Goal: Task Accomplishment & Management: Manage account settings

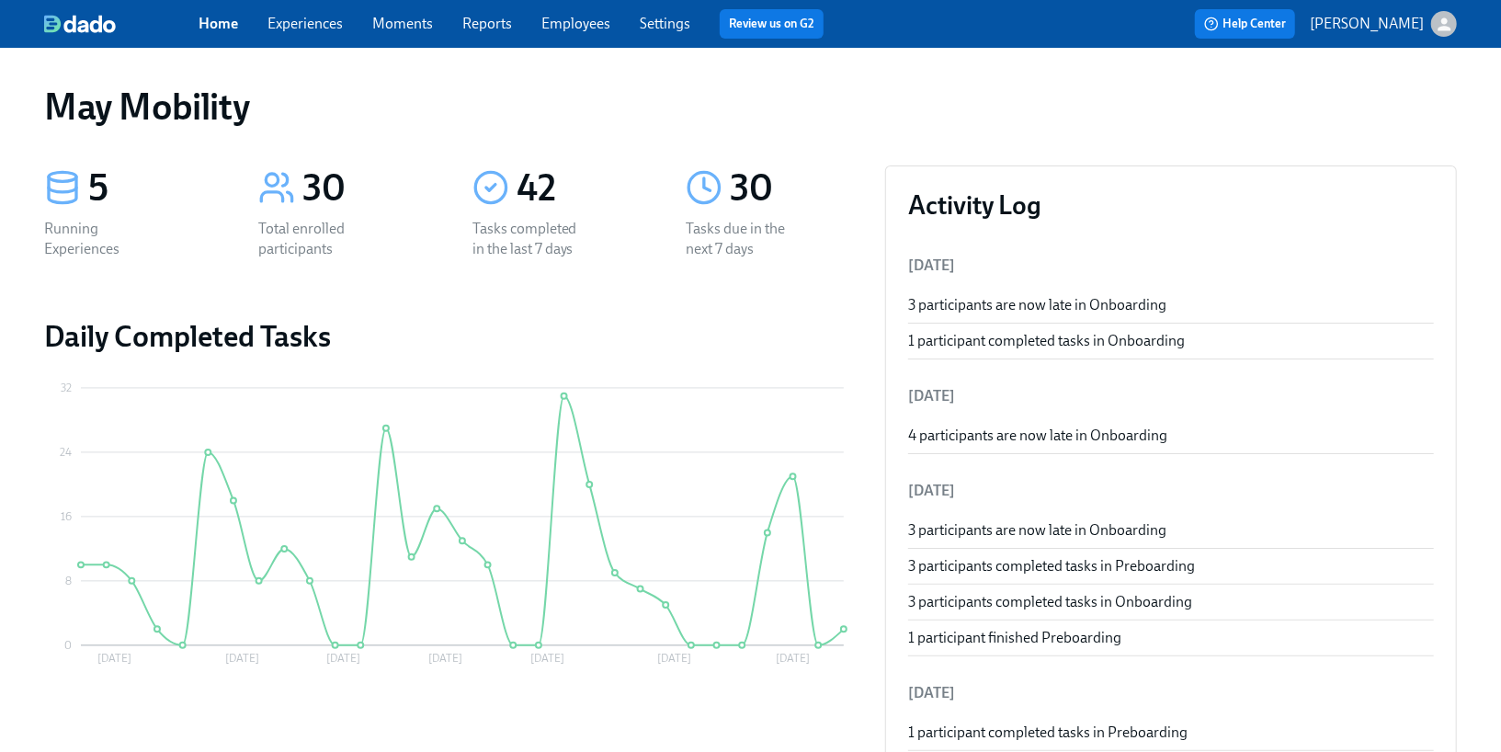
click at [325, 36] on div "Home Experiences Moments Reports Employees Settings Review us on G2" at bounding box center [519, 23] width 640 height 29
click at [321, 28] on link "Experiences" at bounding box center [305, 23] width 75 height 17
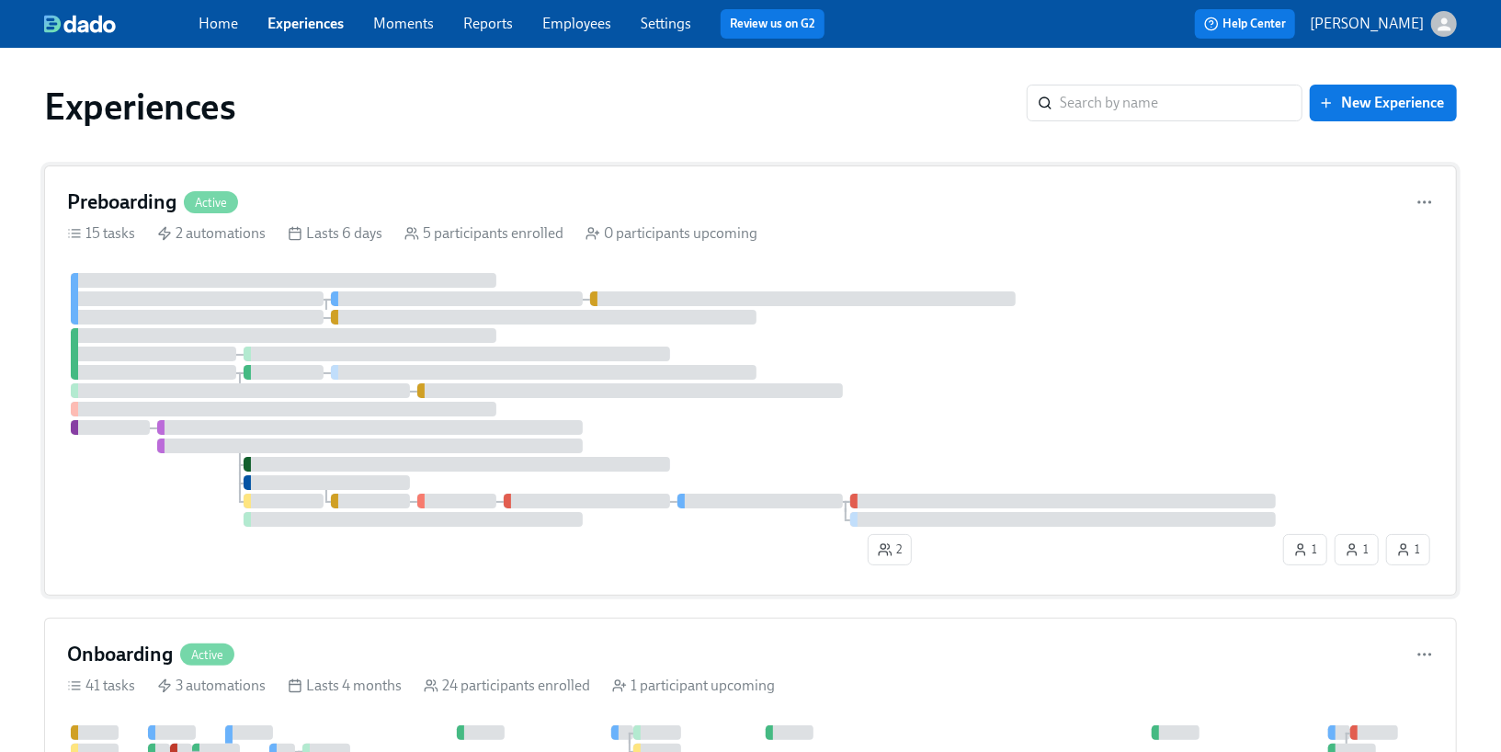
click at [270, 336] on div at bounding box center [284, 335] width 426 height 15
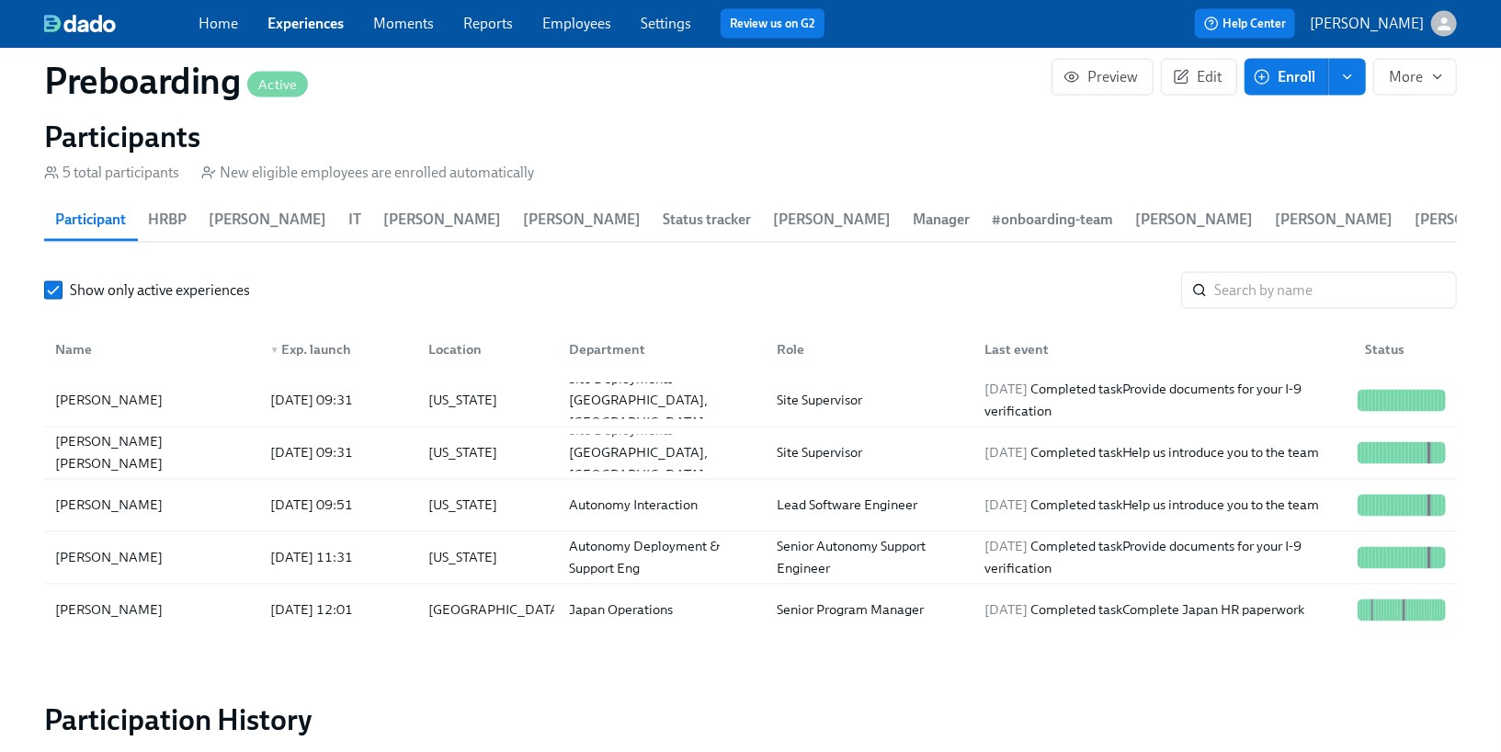
scroll to position [1875, 0]
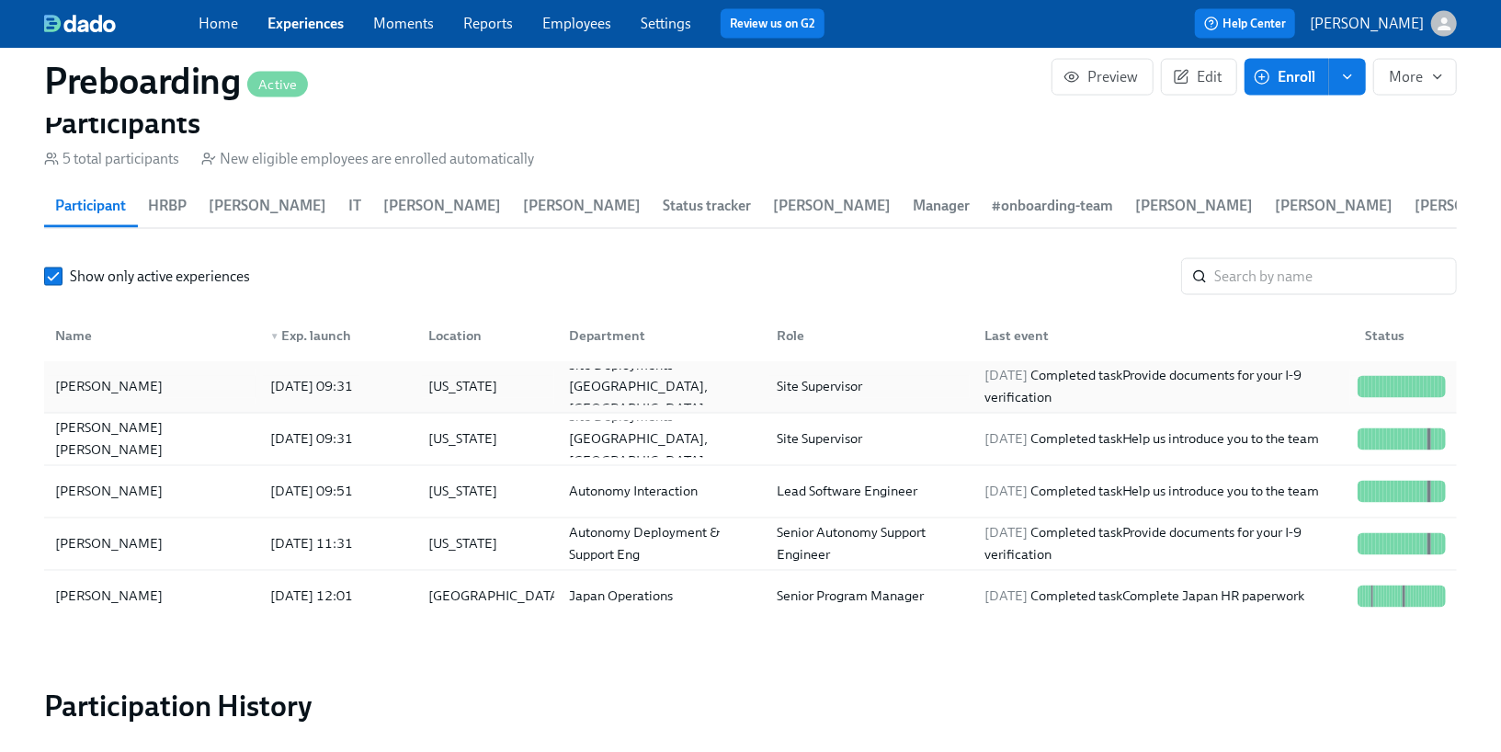
click at [269, 386] on div "[DATE] 09:31" at bounding box center [311, 387] width 97 height 22
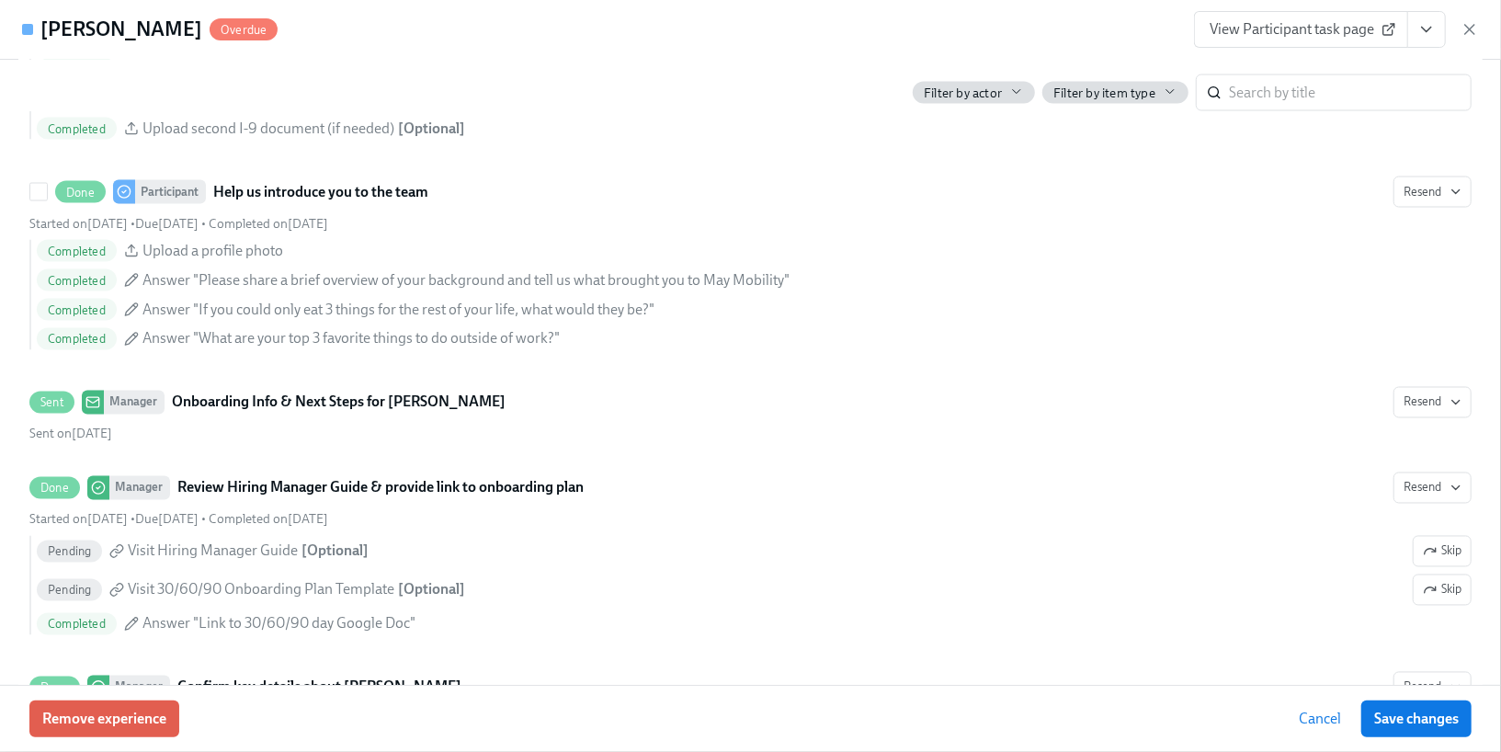
scroll to position [1689, 0]
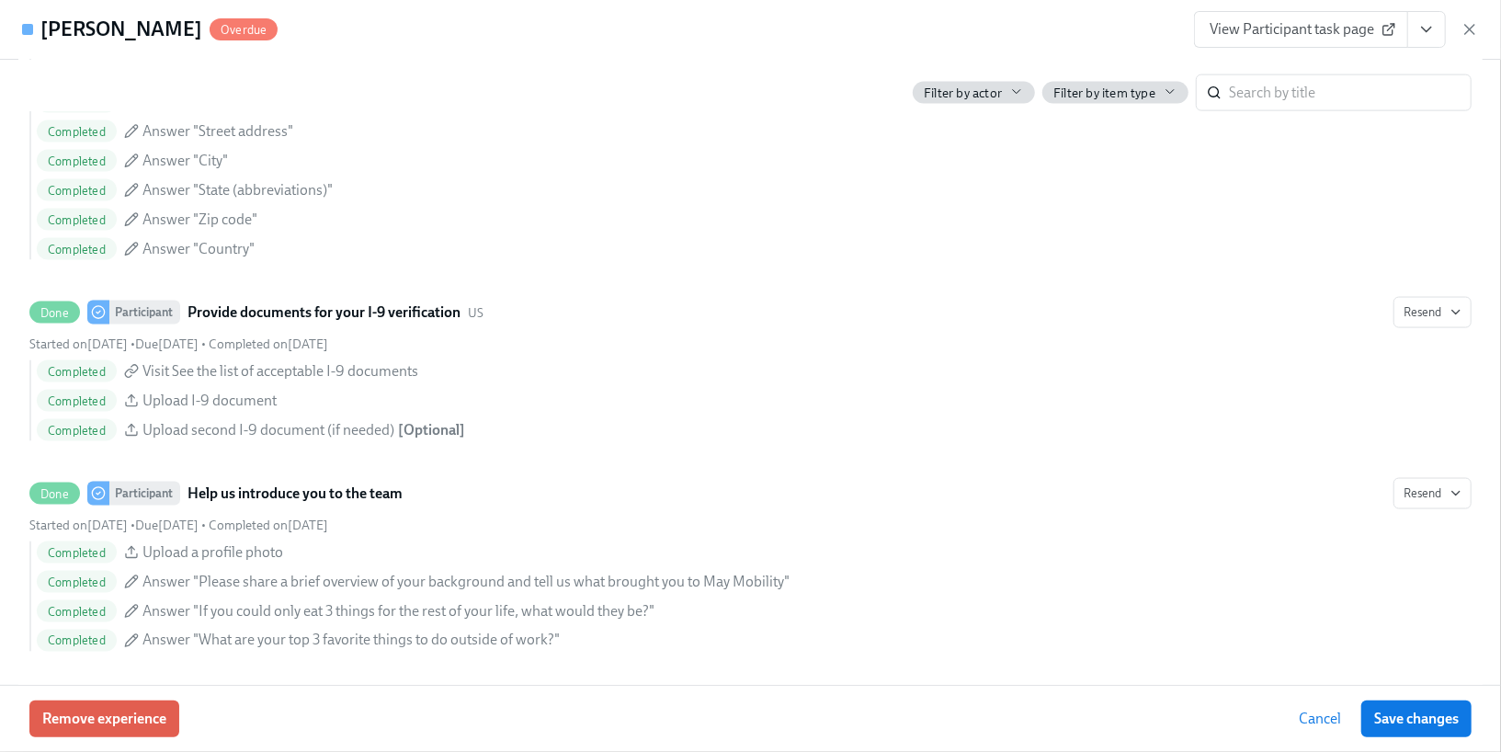
click at [1470, 17] on div "View Participant task page" at bounding box center [1336, 29] width 285 height 37
click at [1470, 25] on icon "button" at bounding box center [1470, 29] width 18 height 18
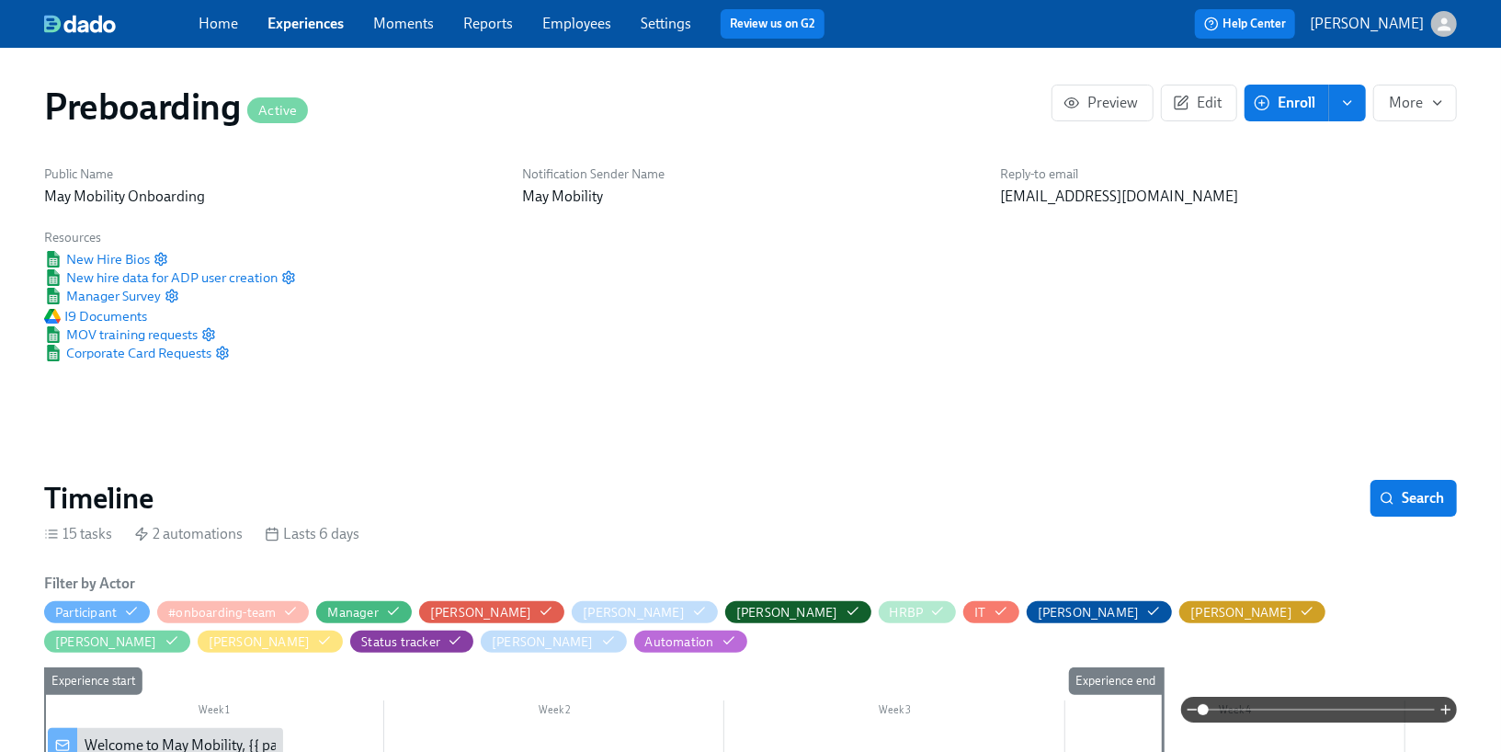
click at [312, 32] on span "Experiences" at bounding box center [306, 24] width 76 height 20
click at [304, 25] on link "Experiences" at bounding box center [306, 23] width 76 height 17
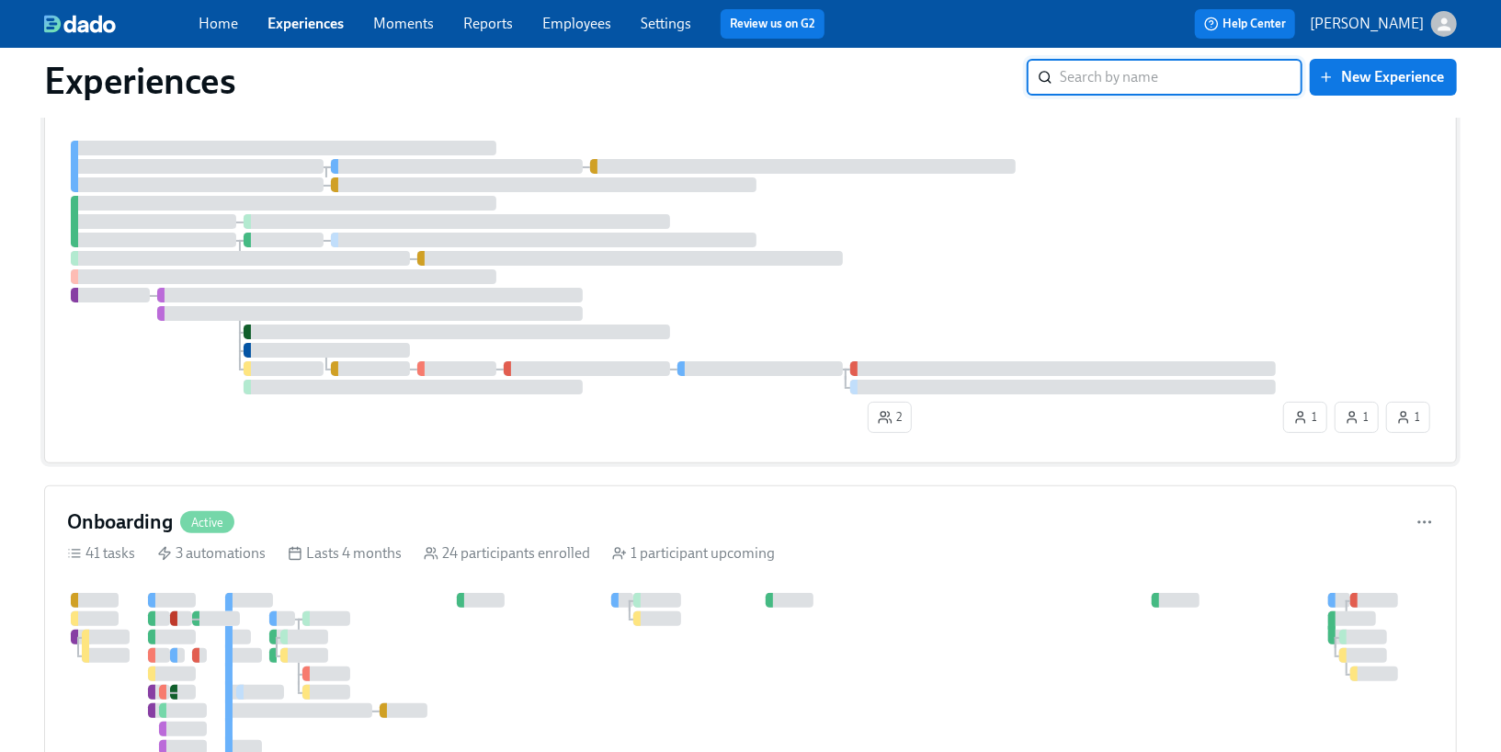
scroll to position [133, 0]
click at [283, 617] on div at bounding box center [282, 617] width 26 height 15
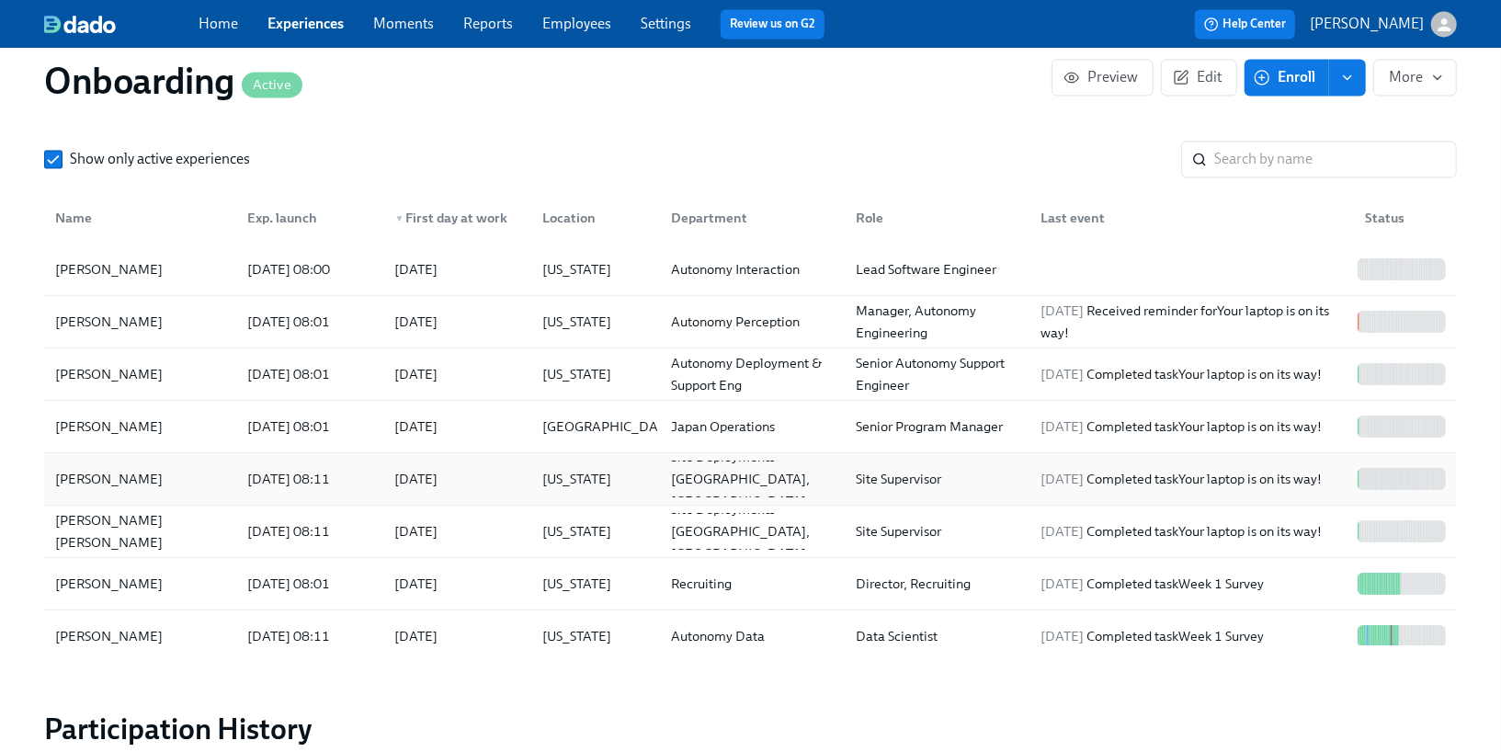
scroll to position [2406, 0]
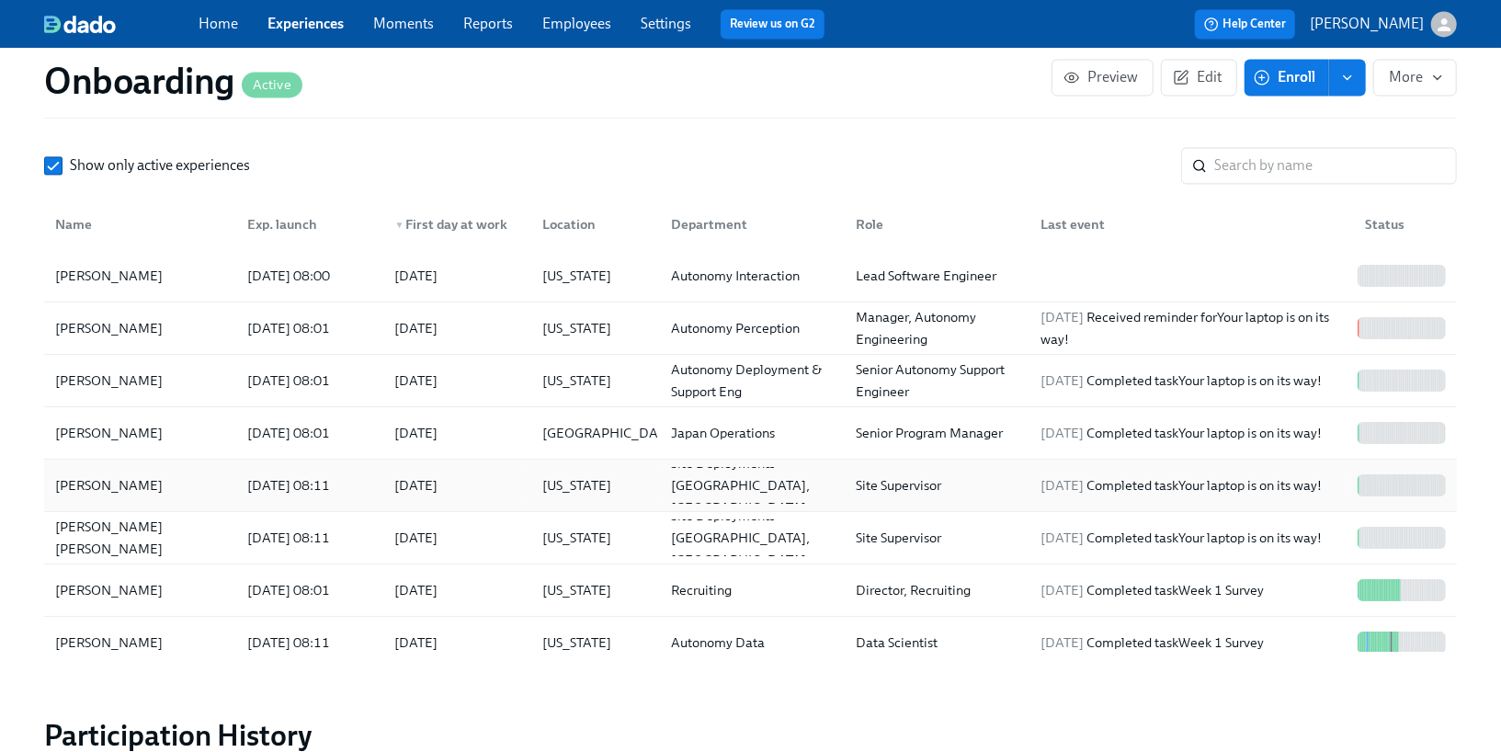
click at [241, 474] on div "[DATE] 08:11" at bounding box center [288, 485] width 97 height 22
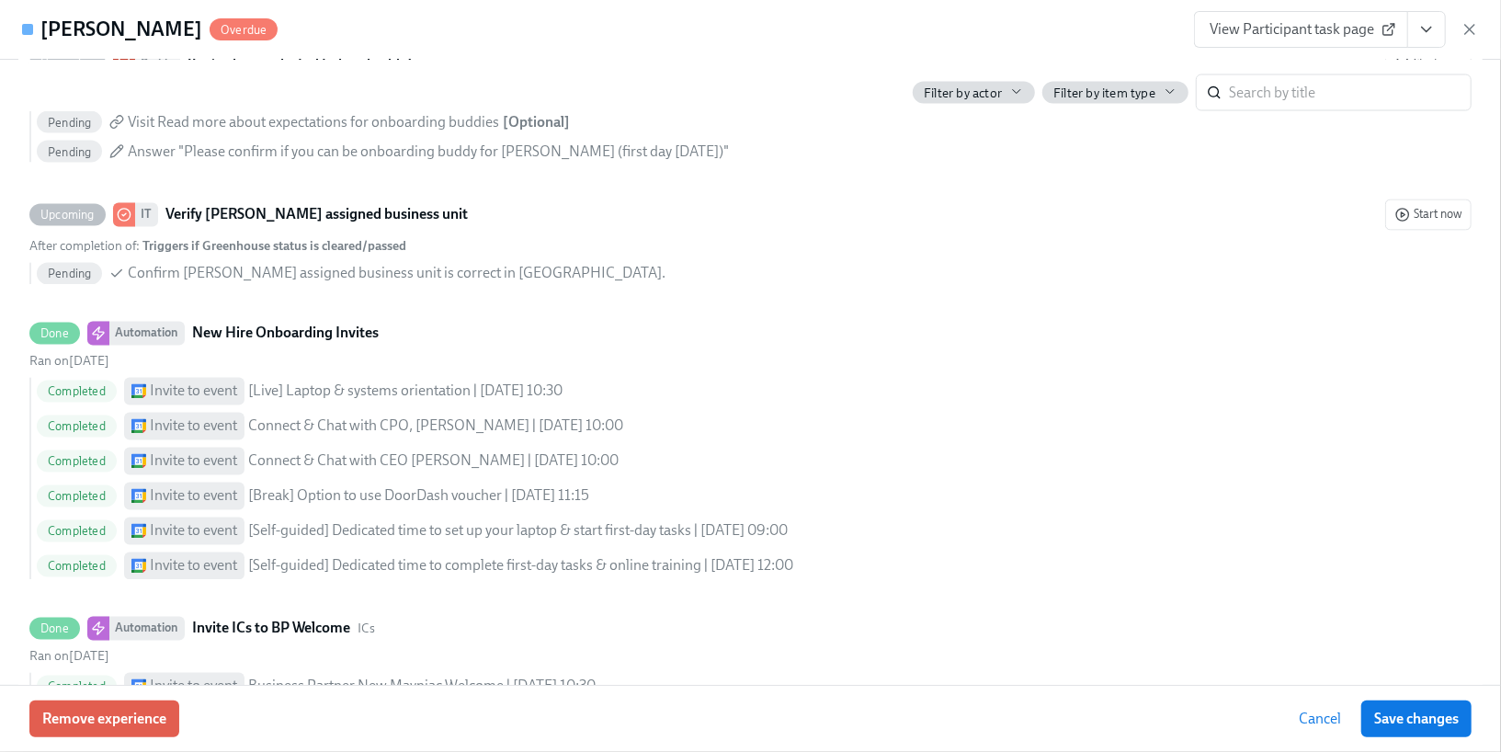
scroll to position [2106, 0]
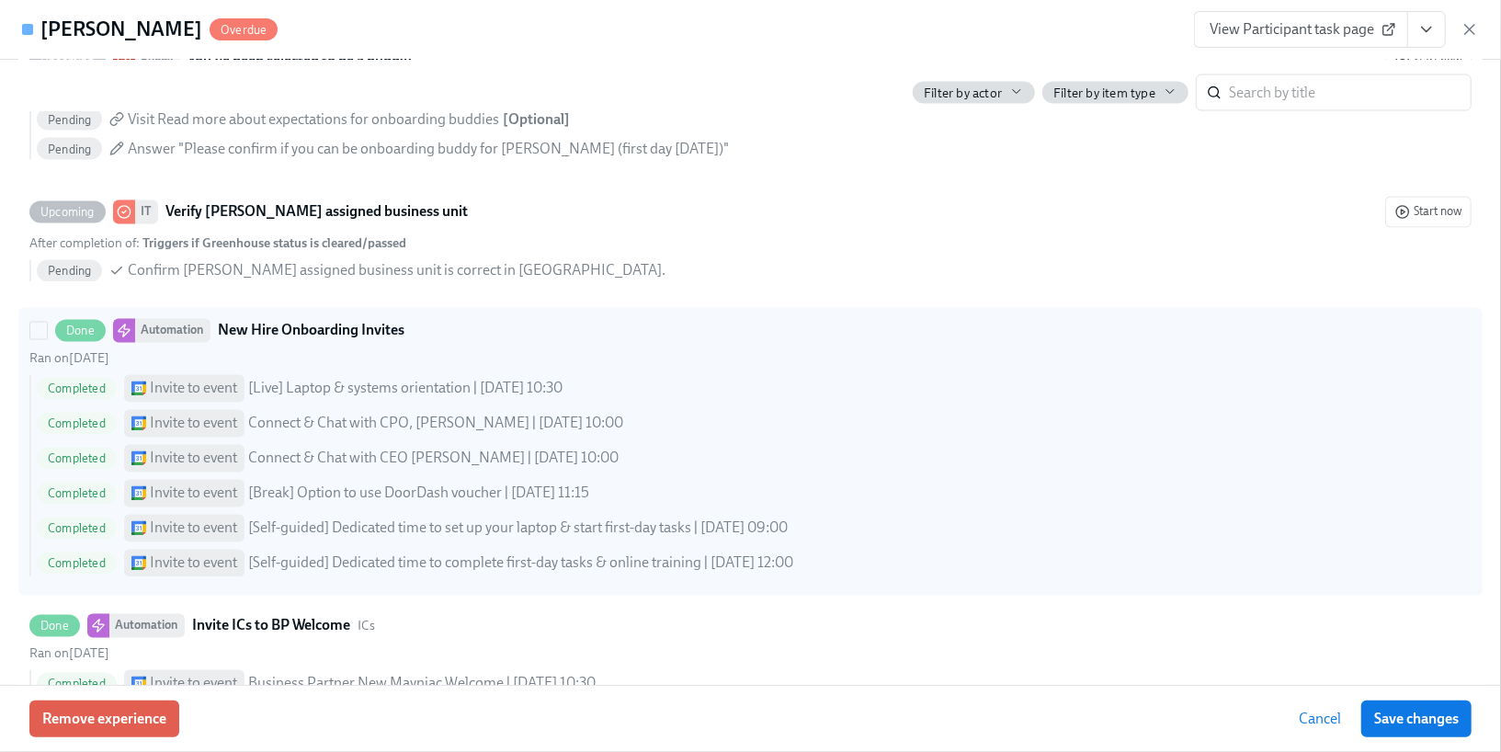
click at [302, 399] on div "[Live] Laptop & systems orientation | [DATE] 10:30" at bounding box center [405, 389] width 314 height 20
click at [47, 339] on input "Done Automation New Hire Onboarding Invites Ran on [DATE] Completed Invite to e…" at bounding box center [38, 331] width 17 height 17
checkbox input "true"
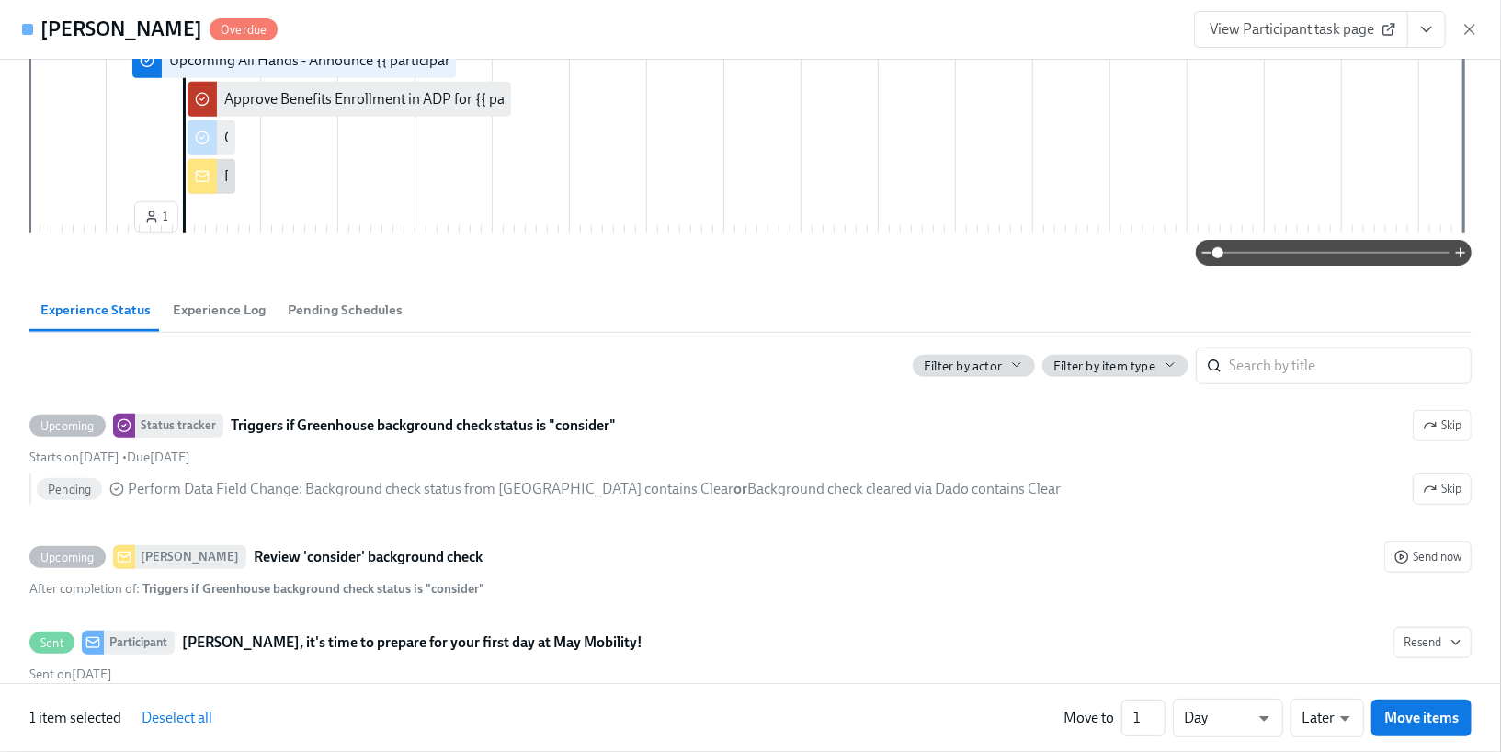
scroll to position [0, 0]
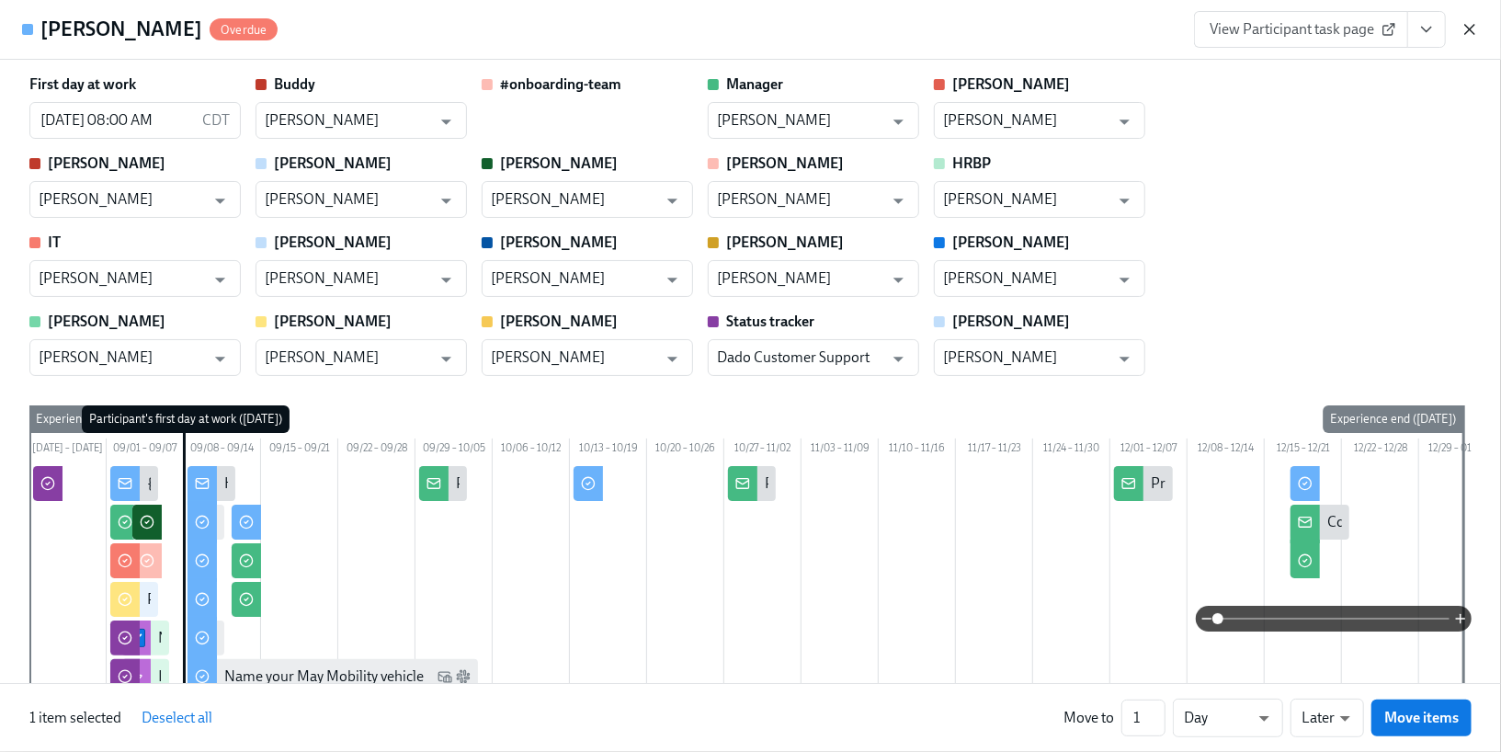
click at [1468, 29] on icon "button" at bounding box center [1470, 29] width 18 height 18
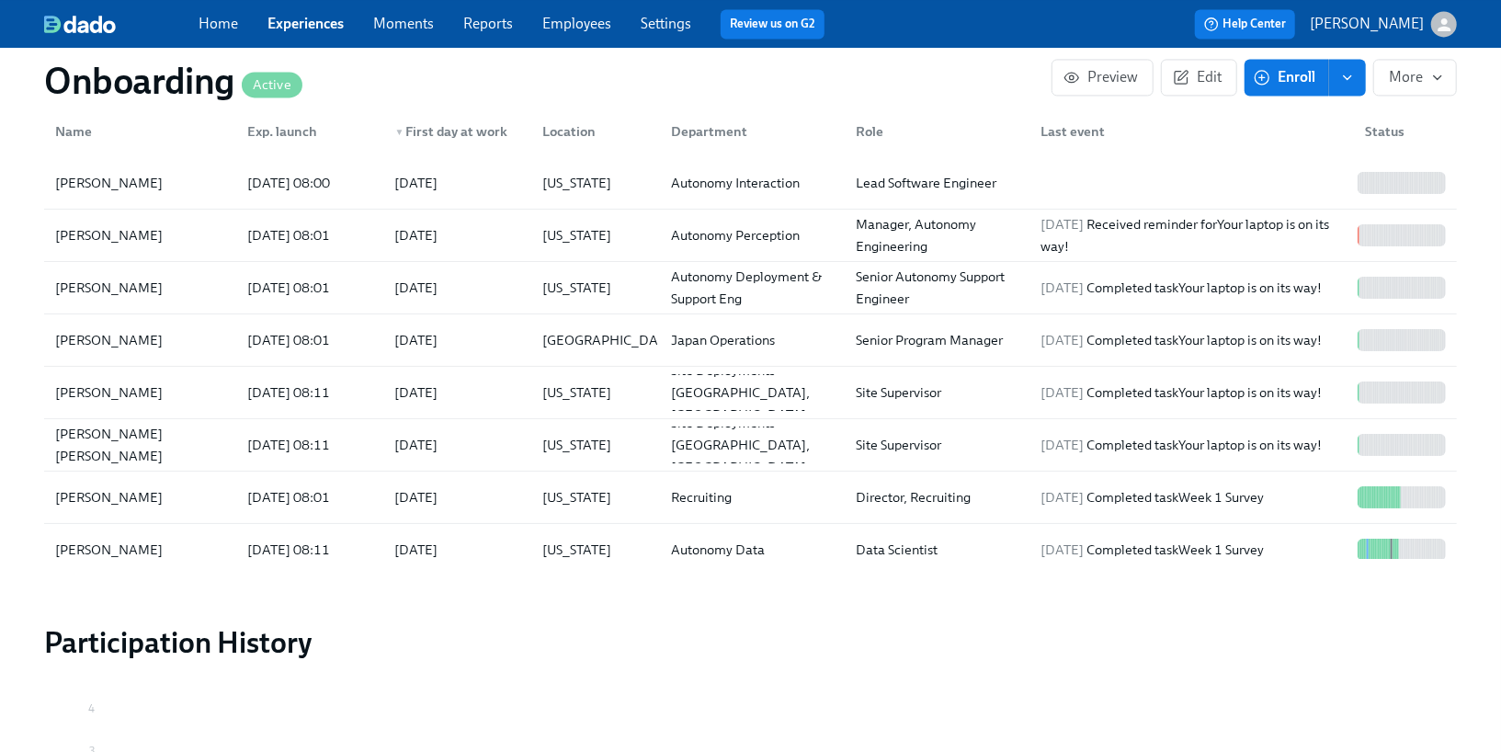
scroll to position [2488, 0]
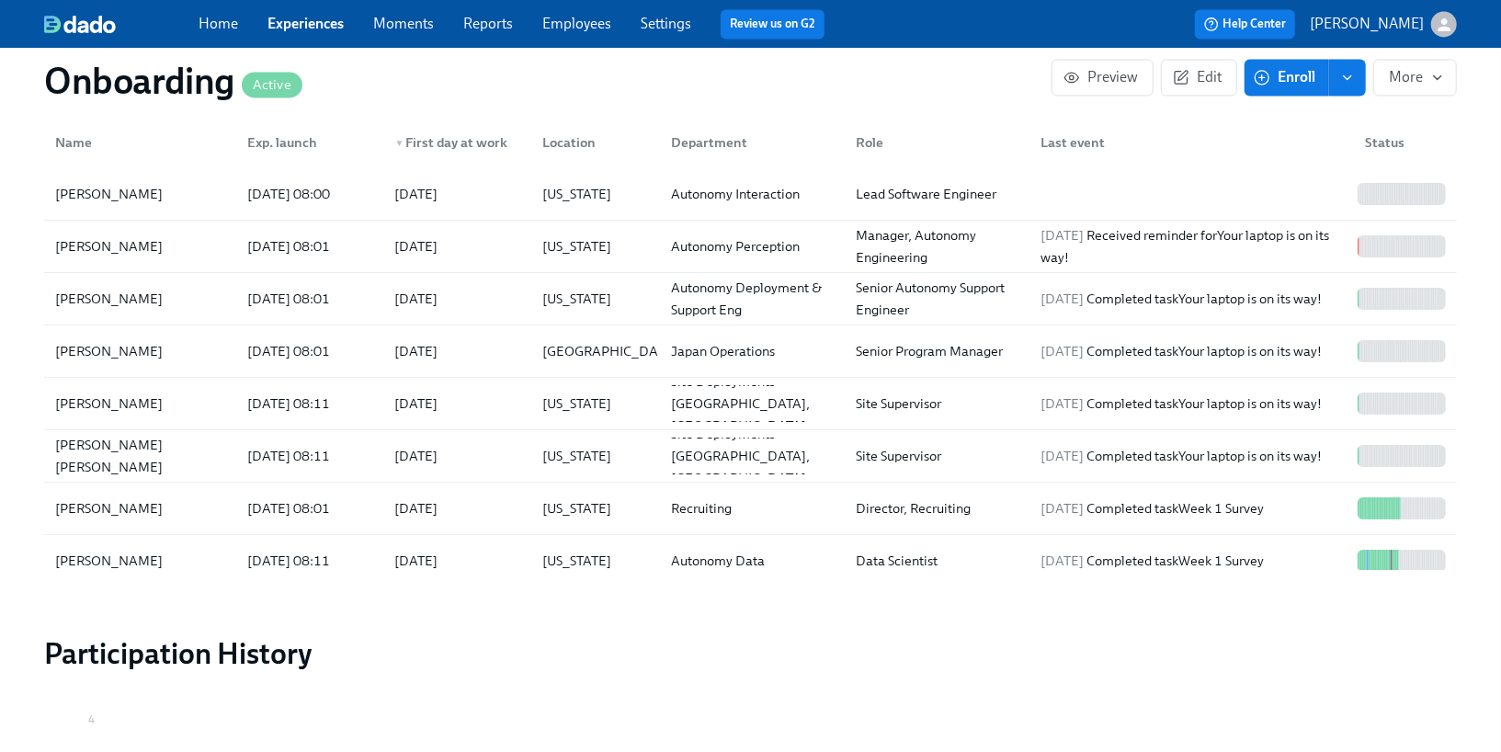
click at [324, 393] on div "[DATE] 08:11" at bounding box center [310, 404] width 141 height 22
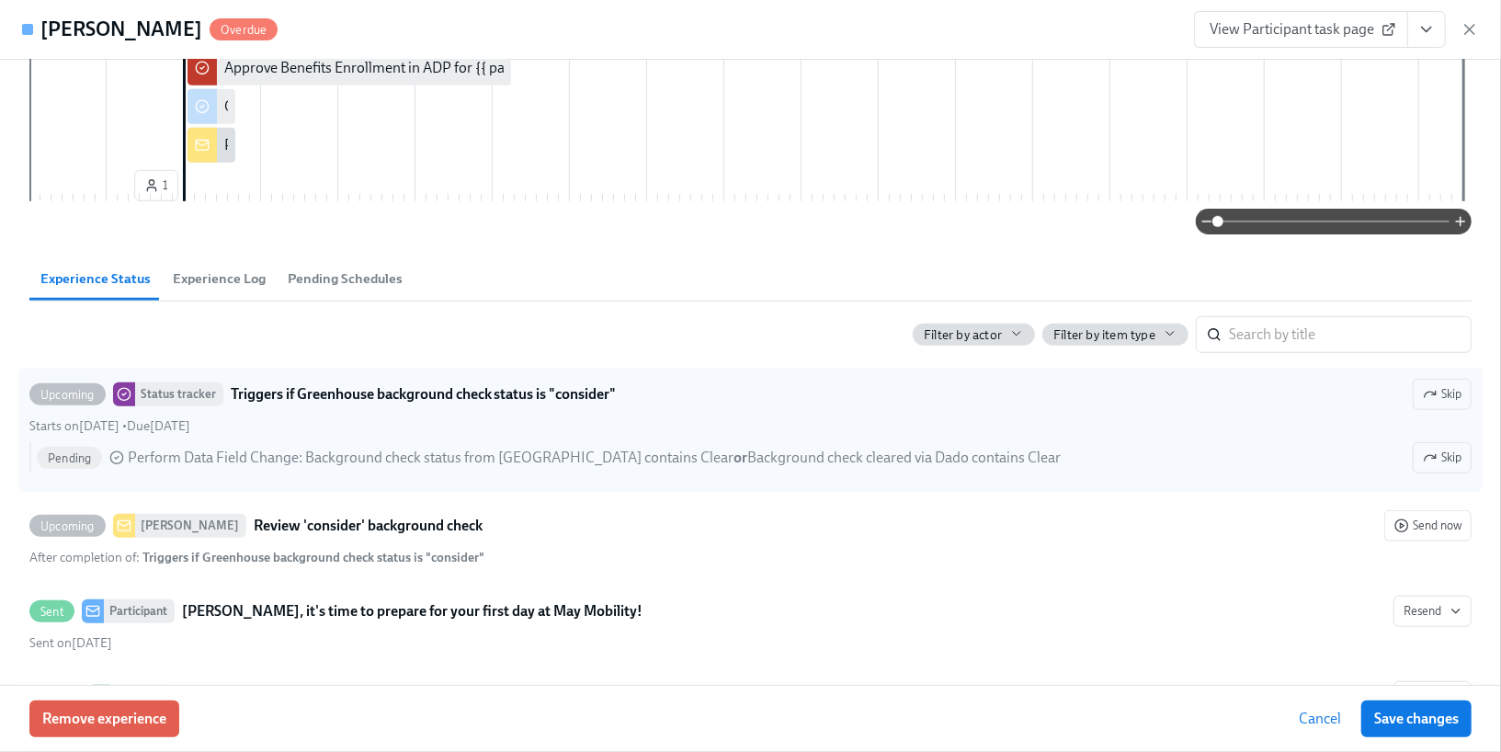
scroll to position [866, 0]
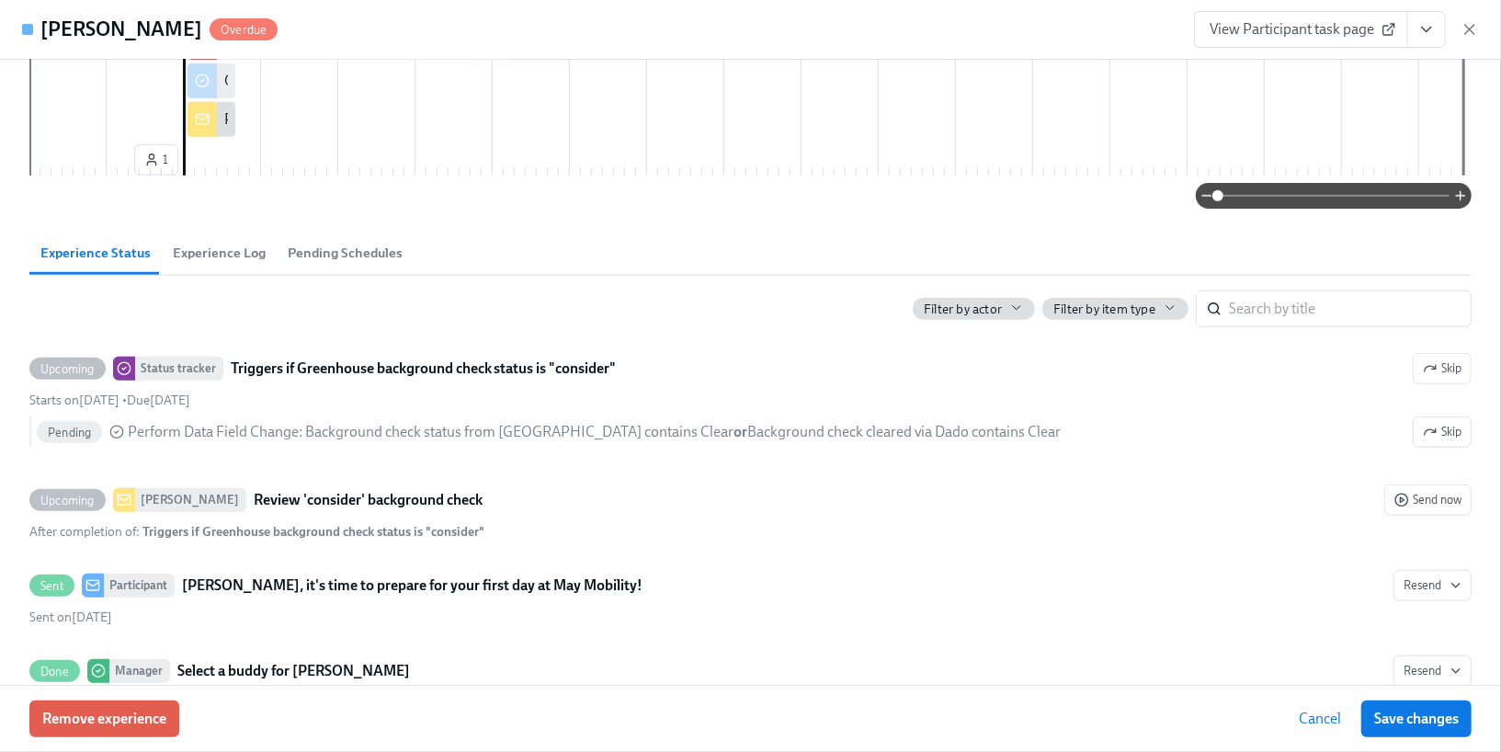
click at [228, 264] on span "Experience Log" at bounding box center [219, 253] width 93 height 21
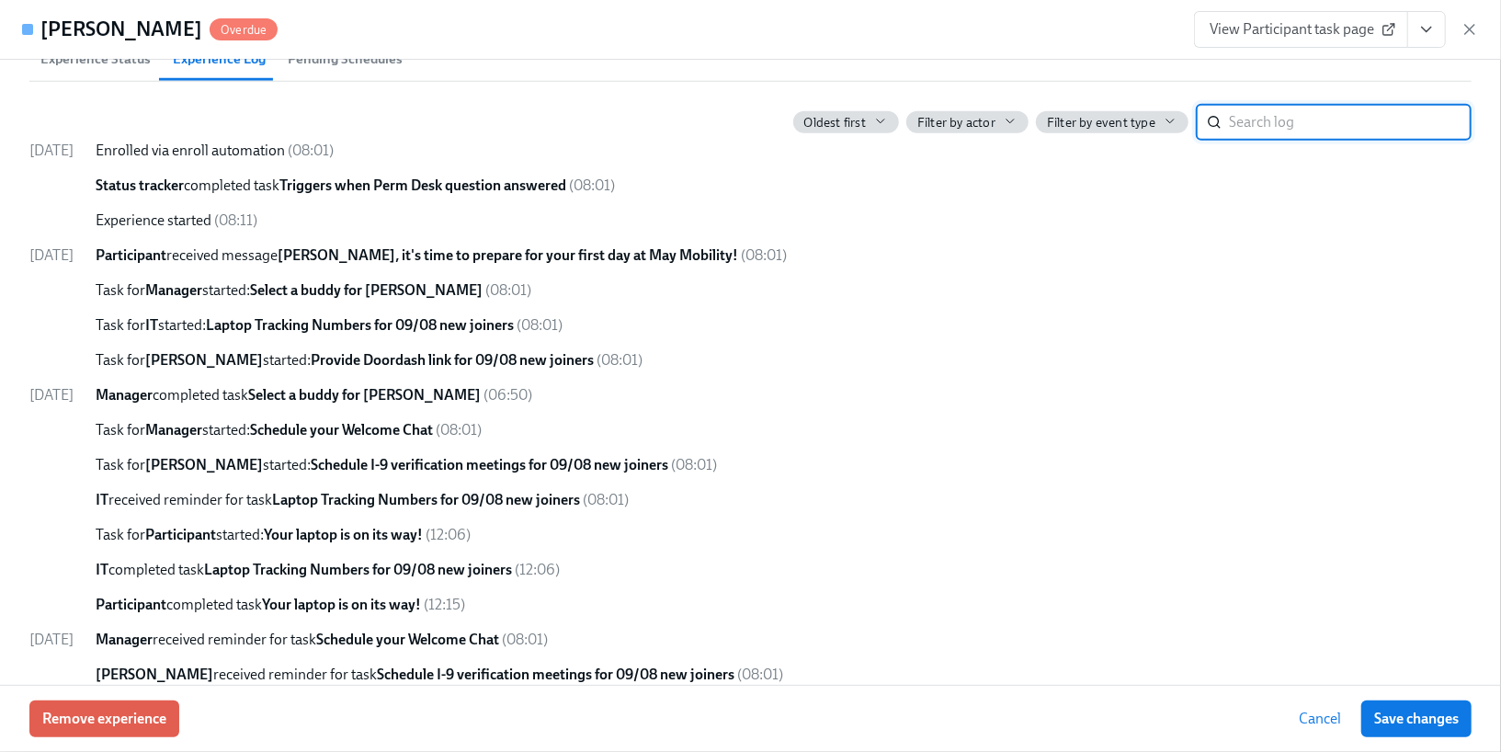
scroll to position [811, 0]
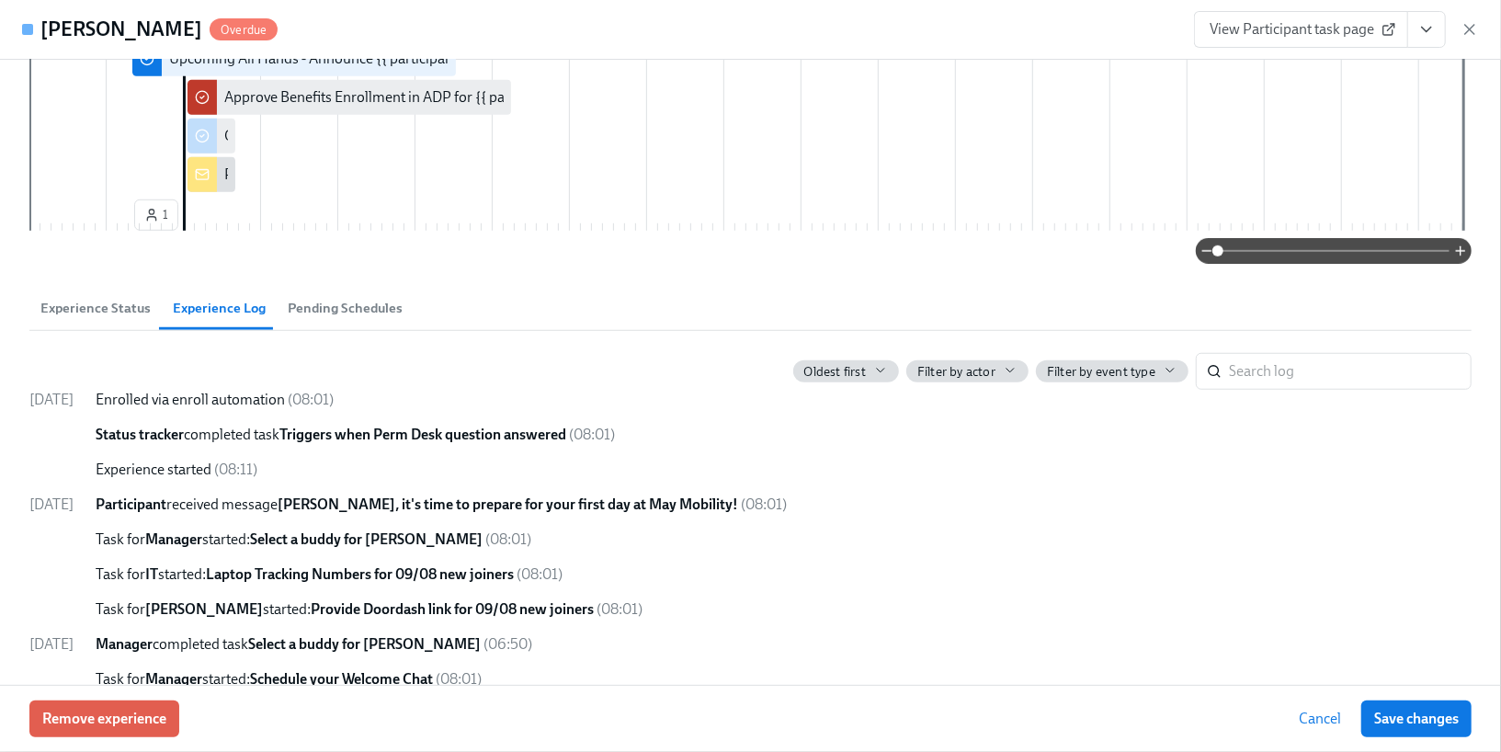
click at [309, 319] on span "Pending Schedules" at bounding box center [345, 308] width 115 height 21
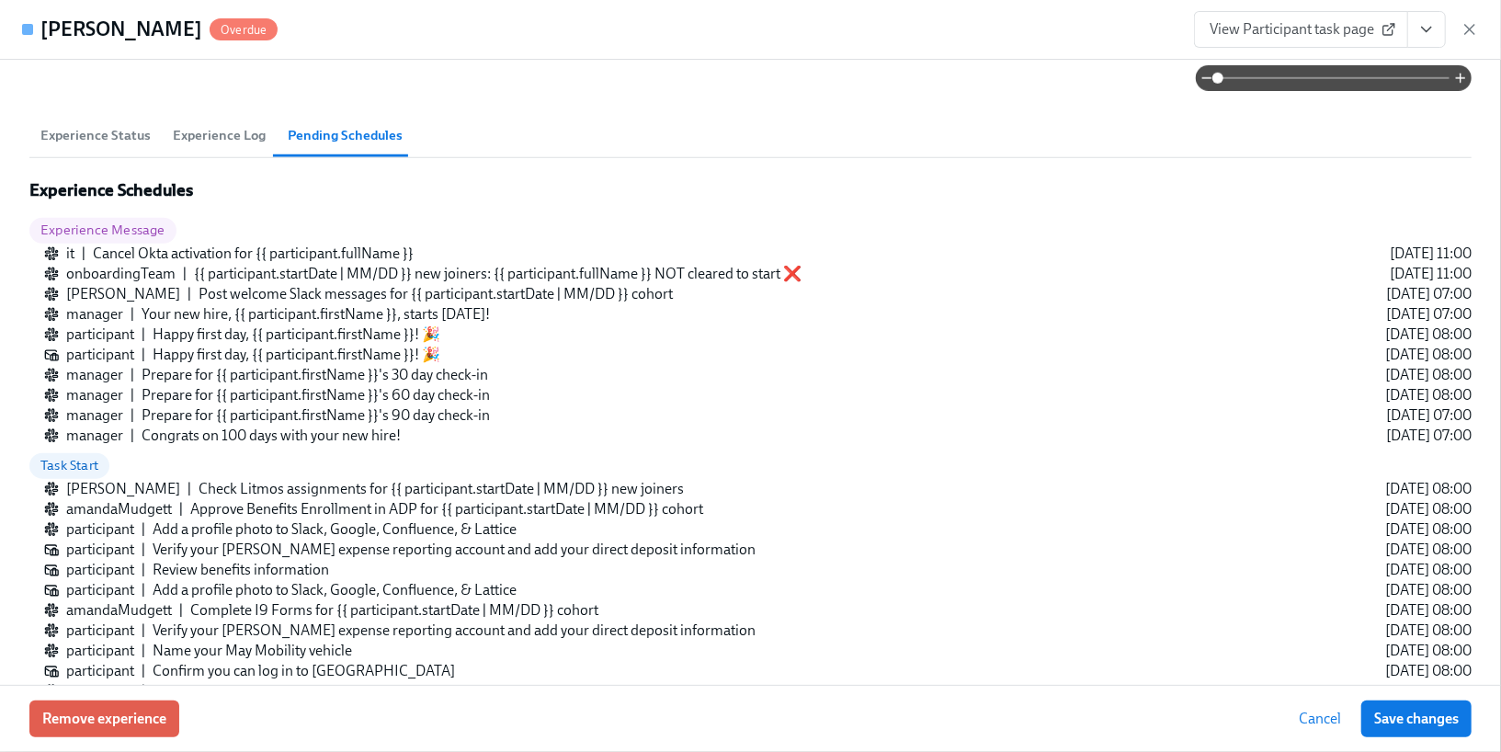
scroll to position [573, 0]
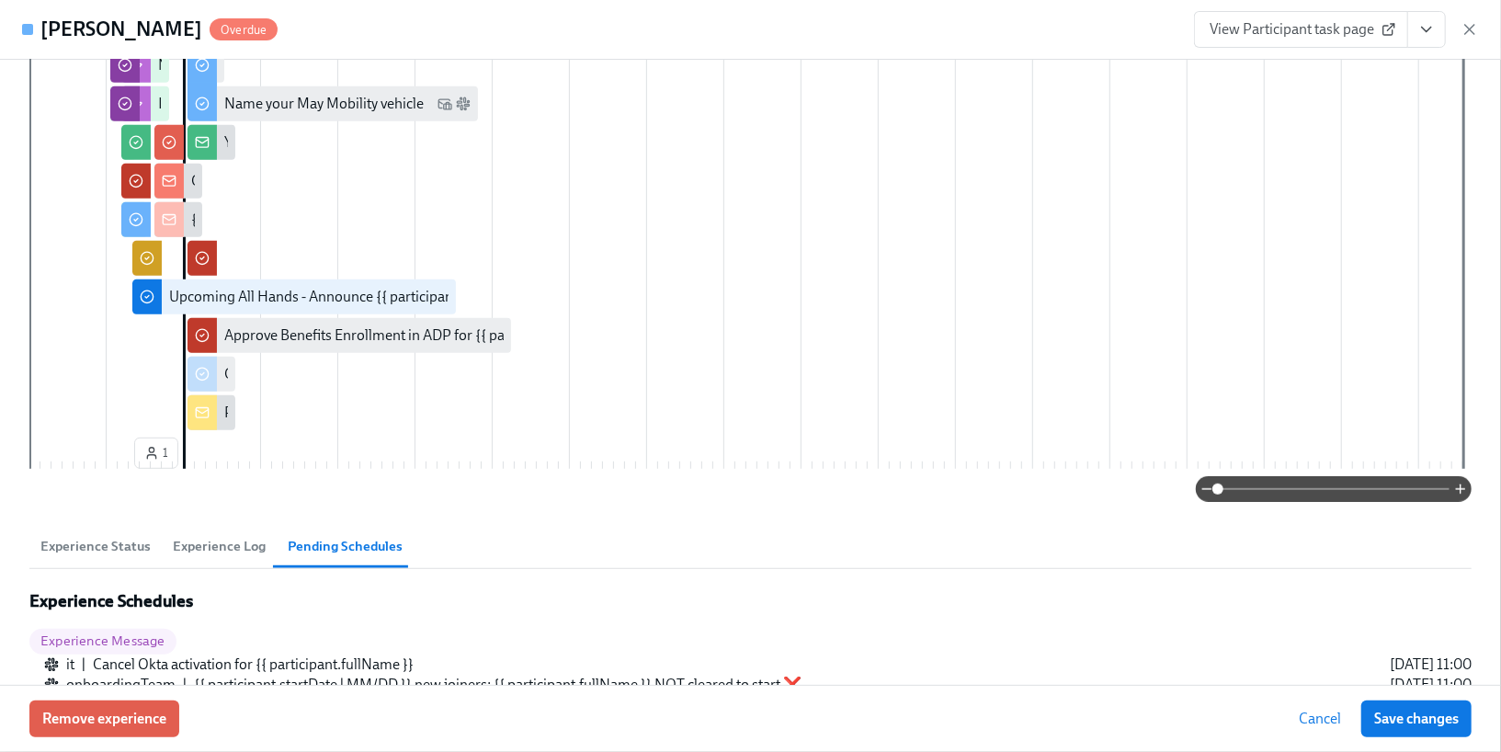
click at [111, 557] on span "Experience Status" at bounding box center [95, 546] width 110 height 21
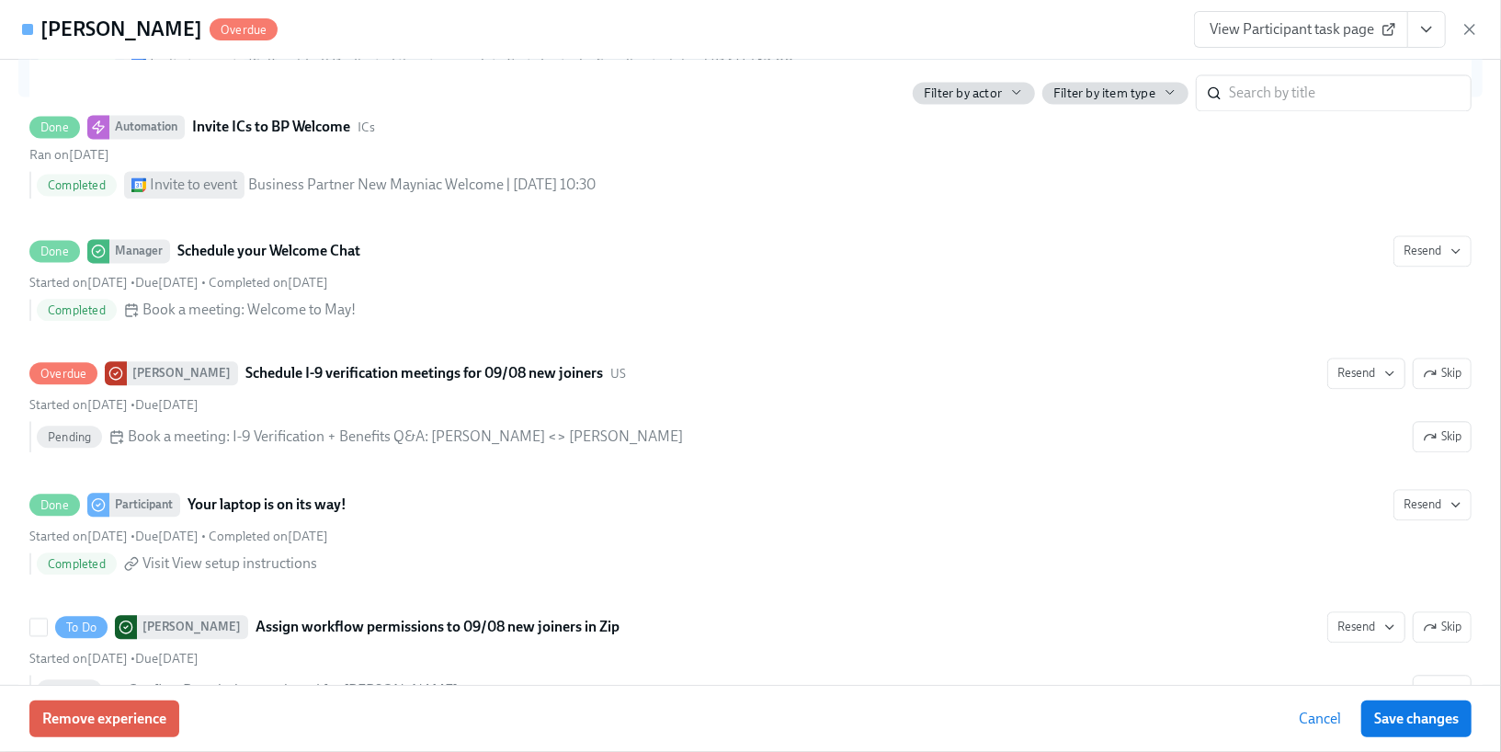
scroll to position [2267, 0]
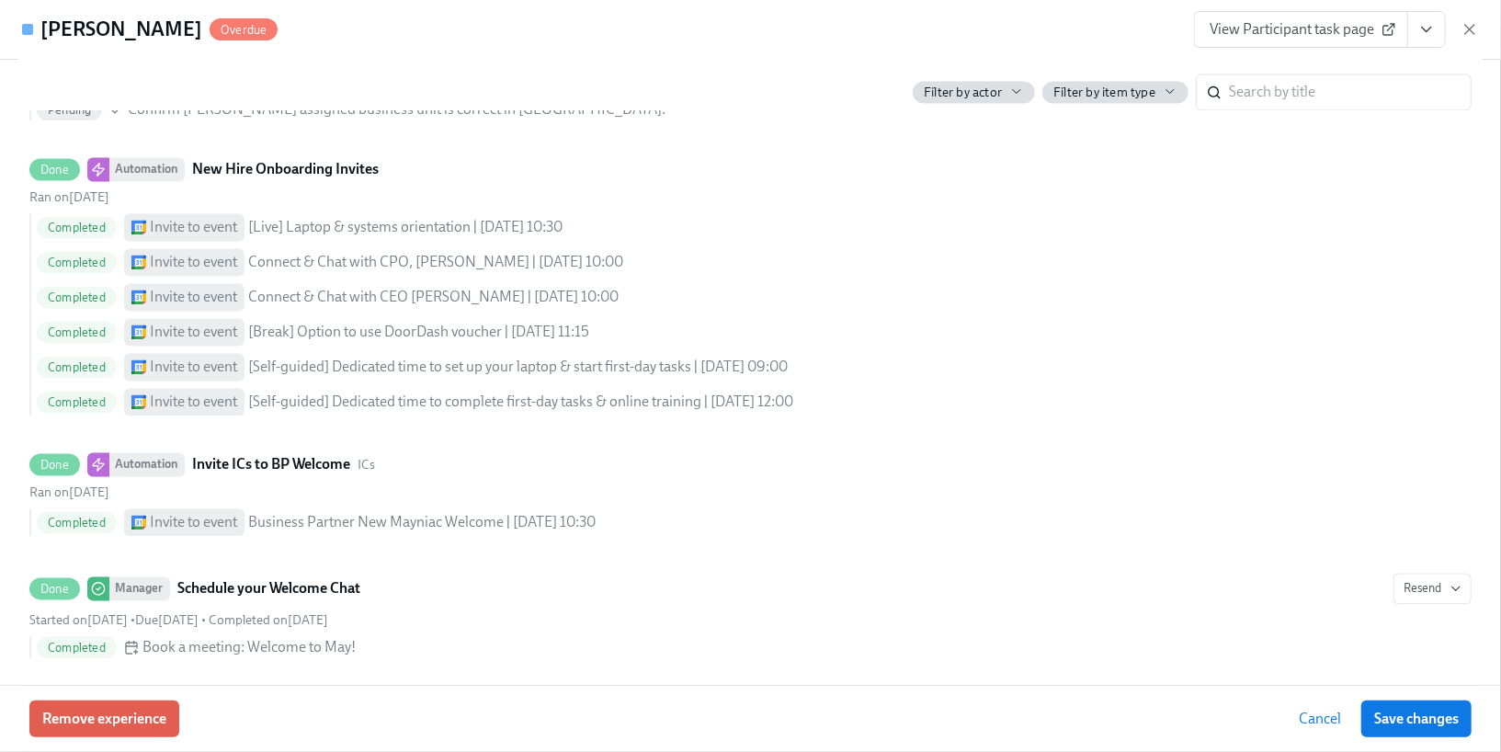
click at [1469, 40] on div "View Participant task page" at bounding box center [1336, 29] width 285 height 37
click at [1469, 35] on icon "button" at bounding box center [1470, 29] width 18 height 18
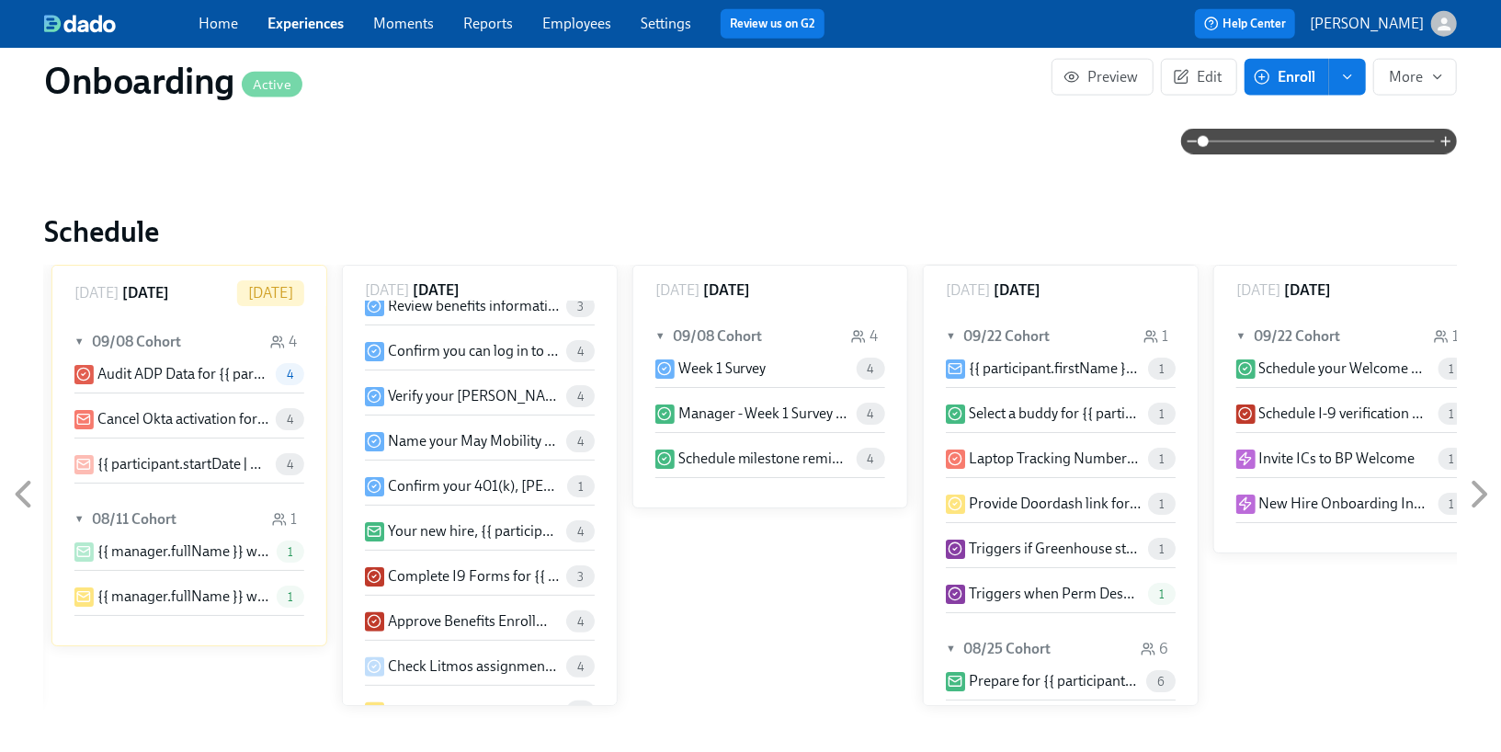
scroll to position [1596, 0]
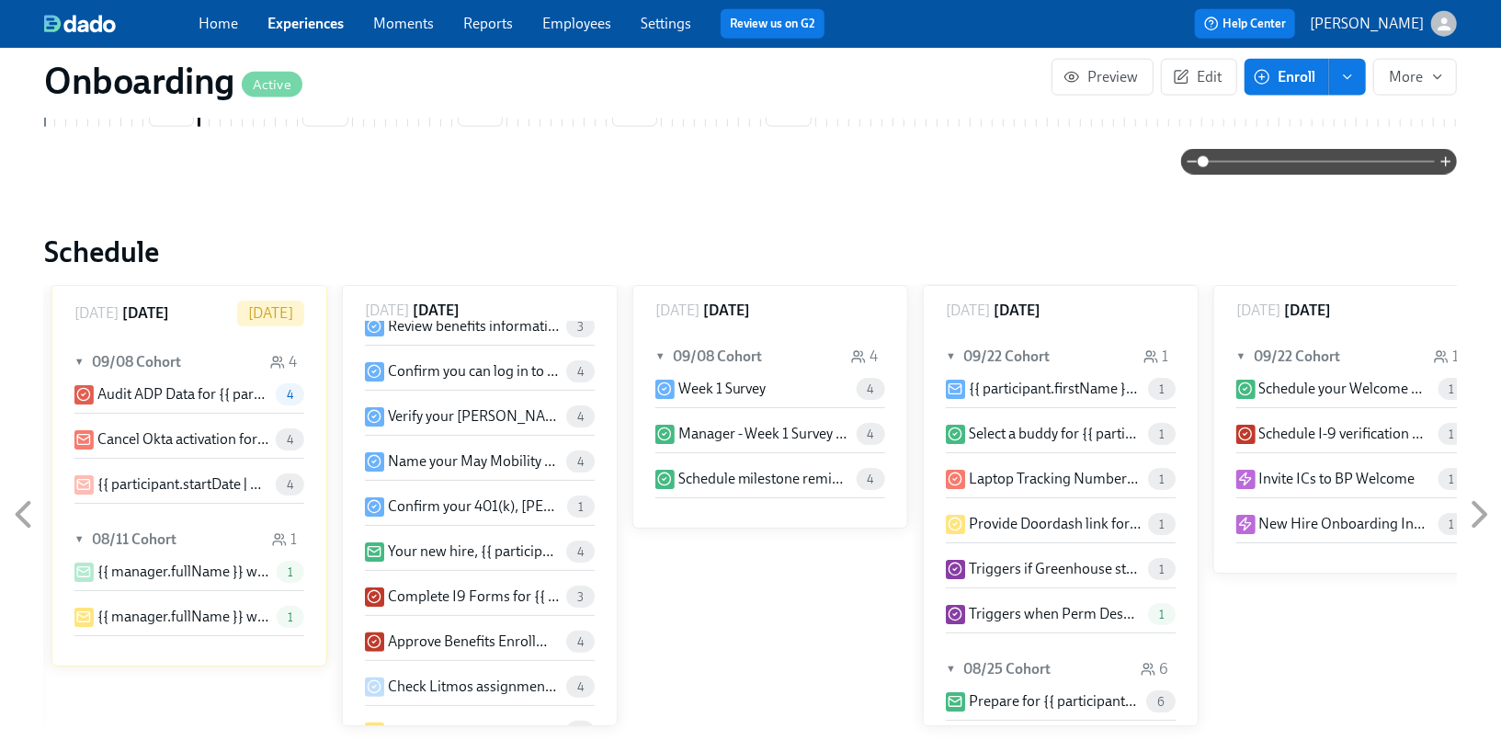
click at [22, 492] on icon at bounding box center [23, 515] width 46 height 46
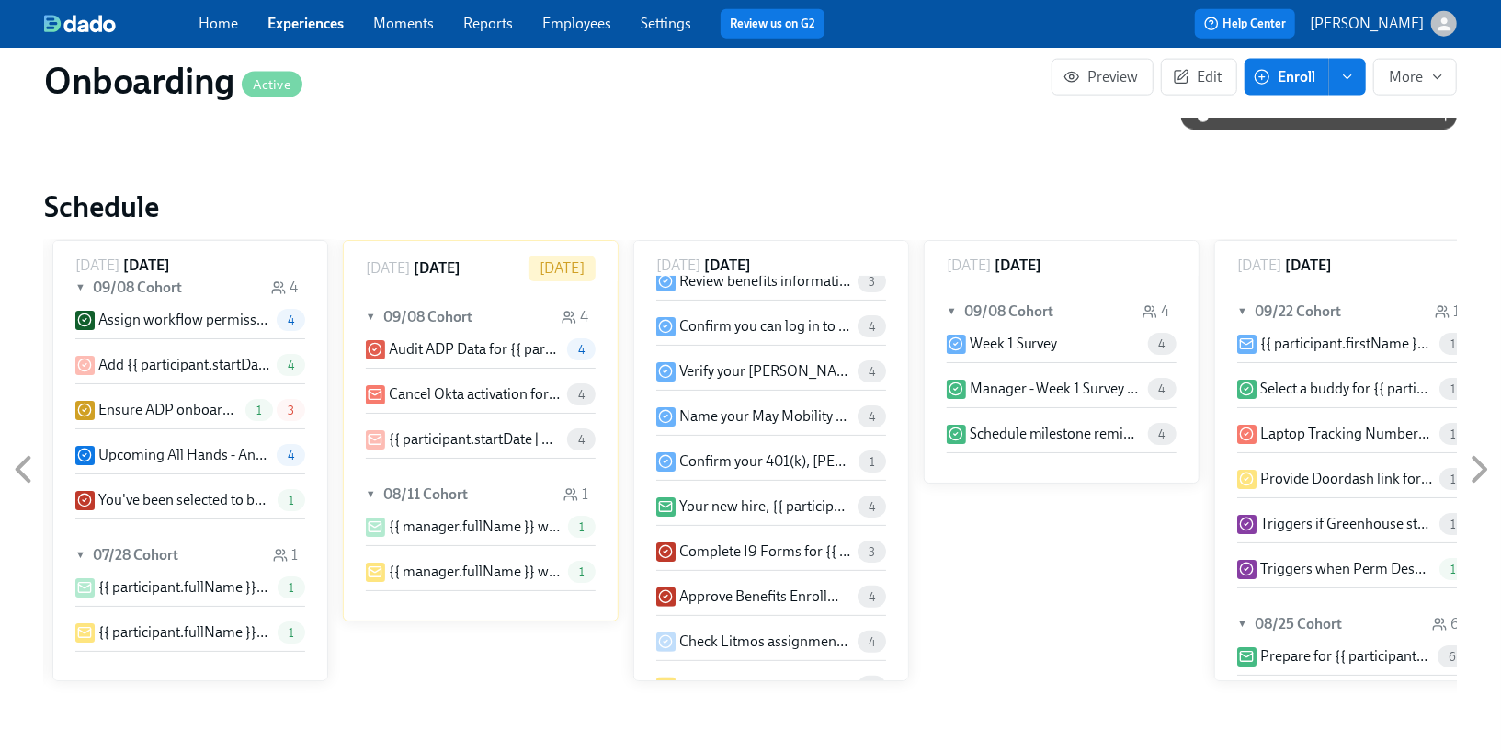
scroll to position [0, 0]
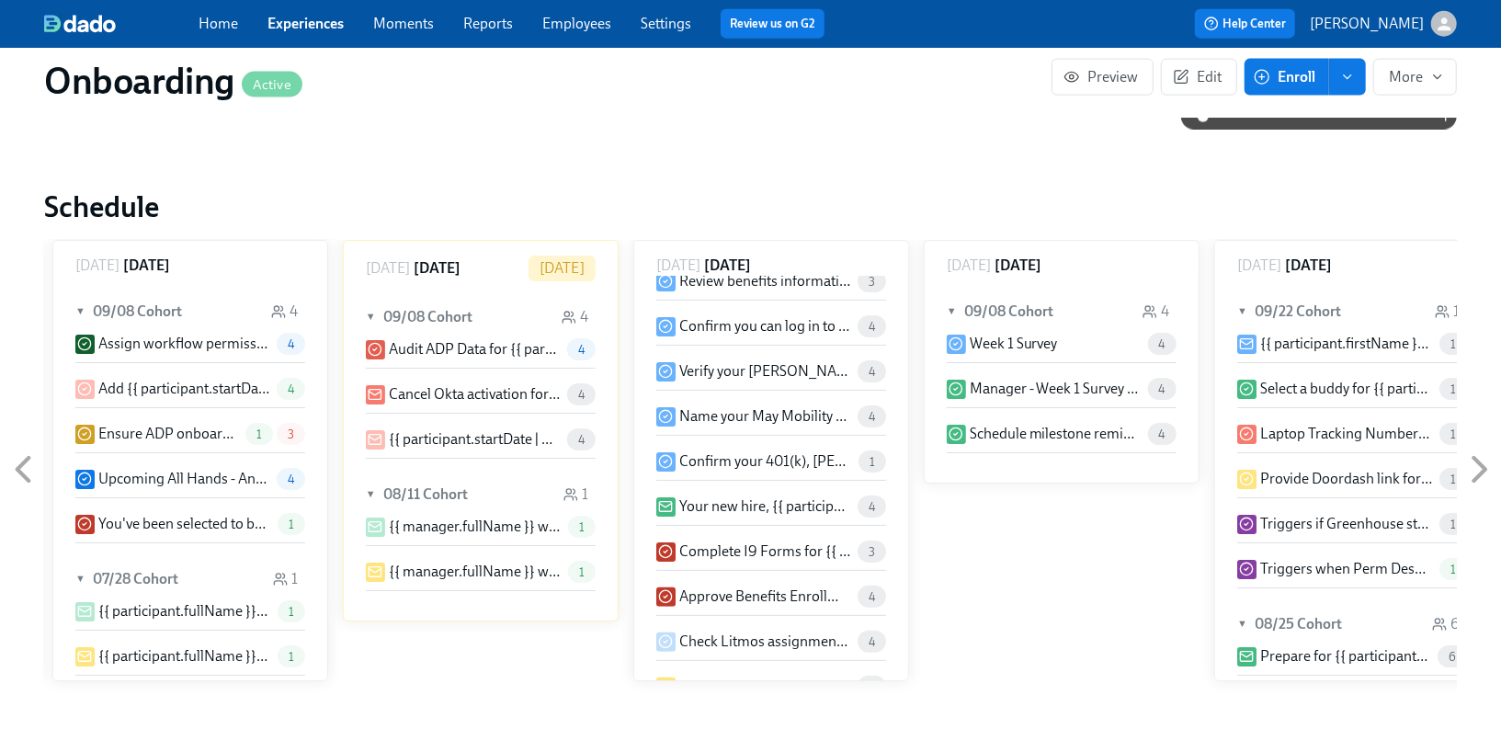
click at [21, 447] on icon at bounding box center [23, 470] width 46 height 46
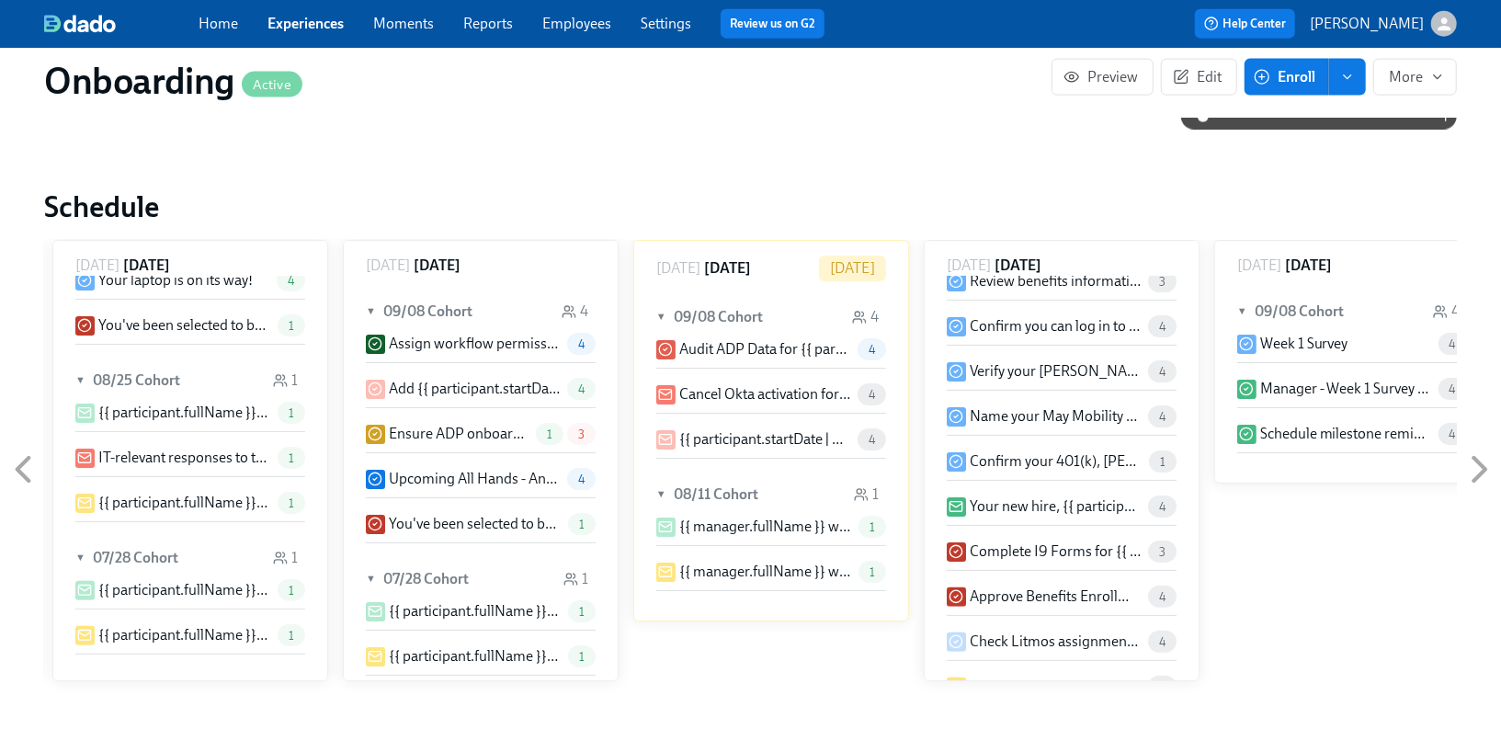
scroll to position [291, 0]
click at [31, 453] on icon at bounding box center [23, 470] width 46 height 46
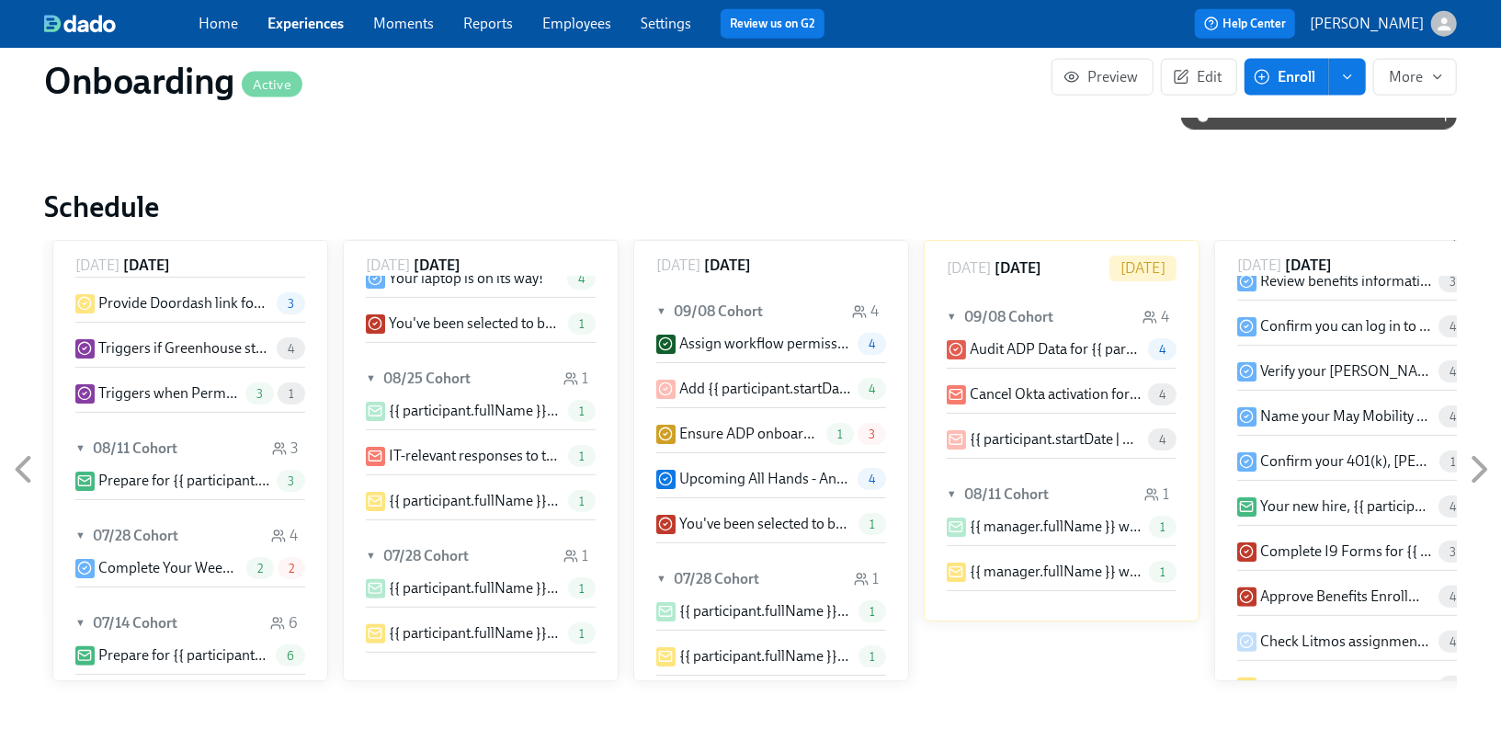
scroll to position [244, 0]
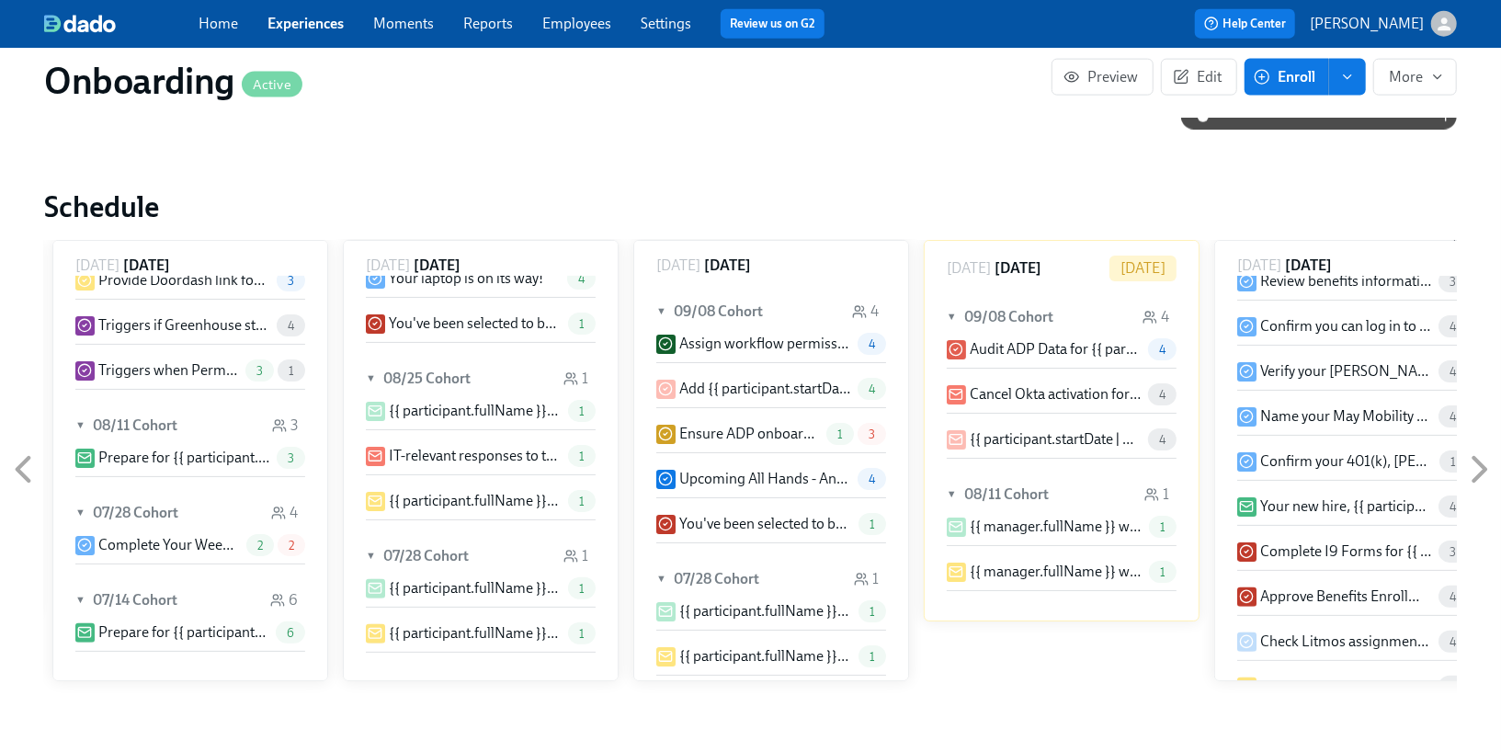
click at [27, 447] on icon at bounding box center [23, 470] width 46 height 46
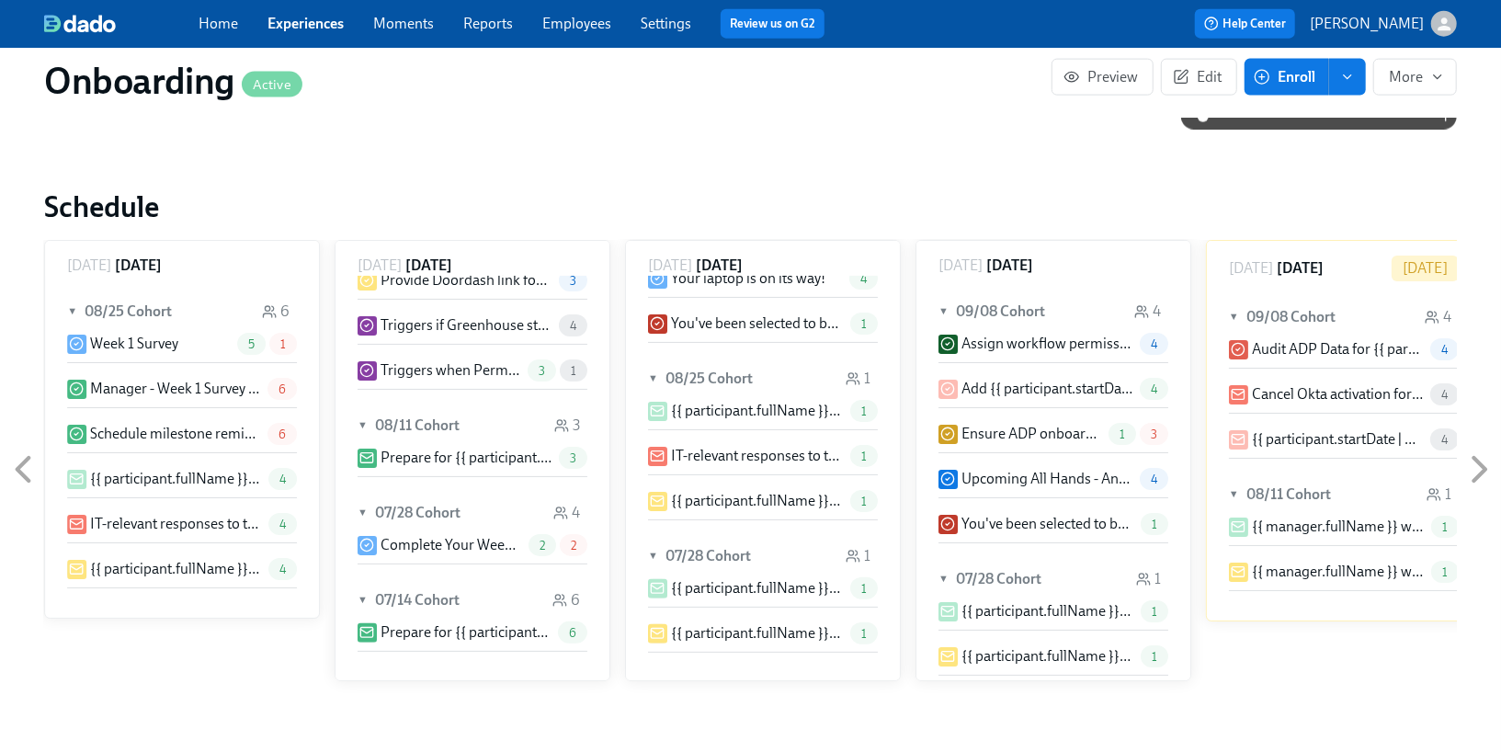
scroll to position [0, 8417]
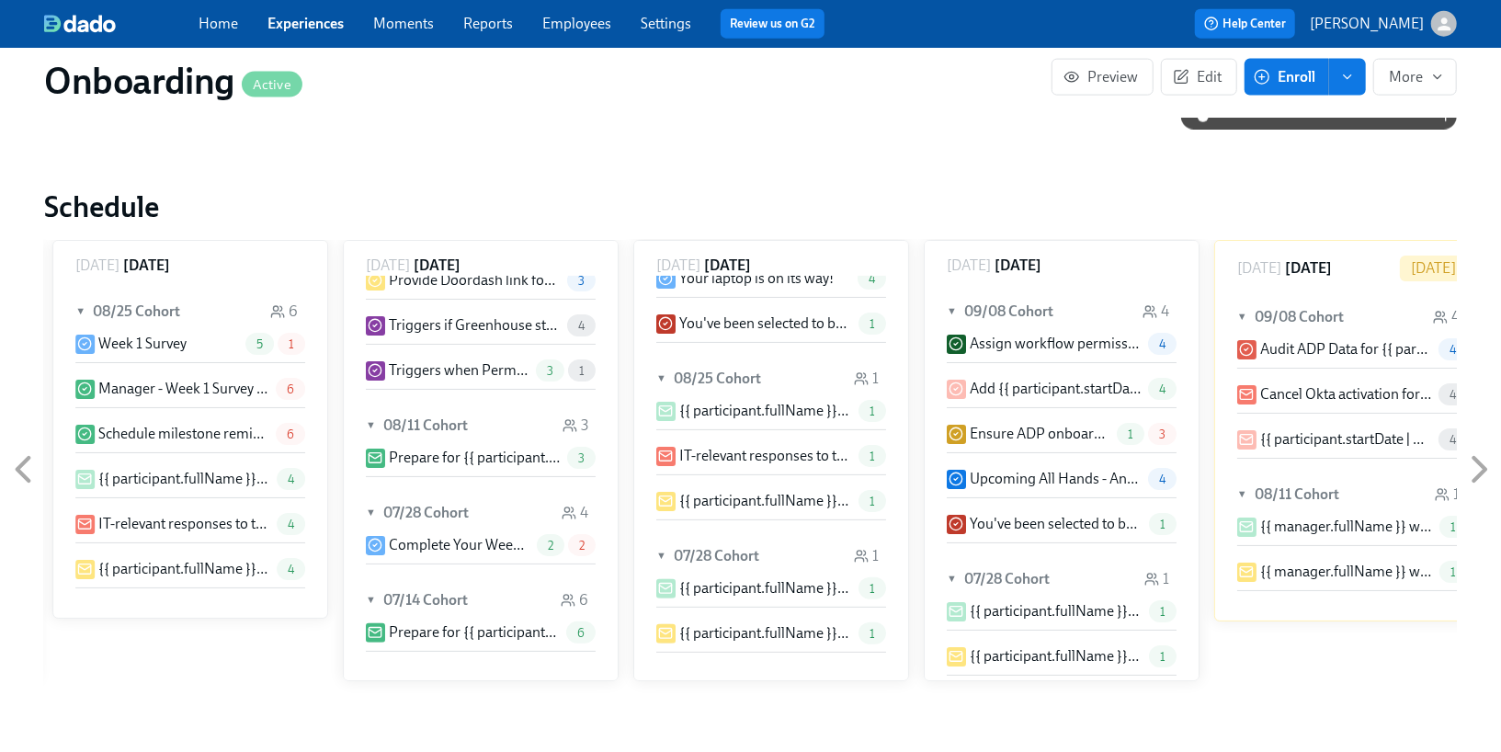
click at [27, 459] on icon at bounding box center [23, 470] width 12 height 23
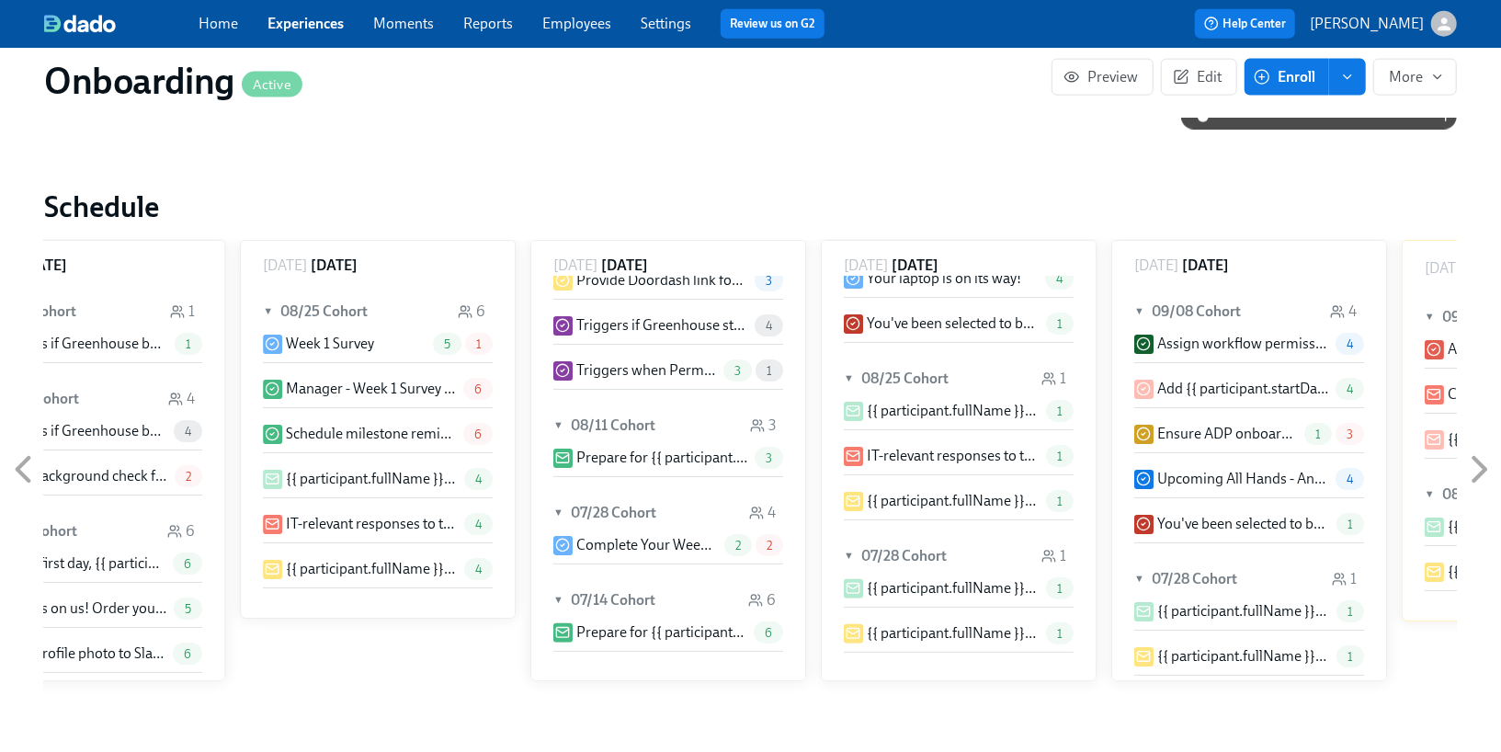
scroll to position [0, 8126]
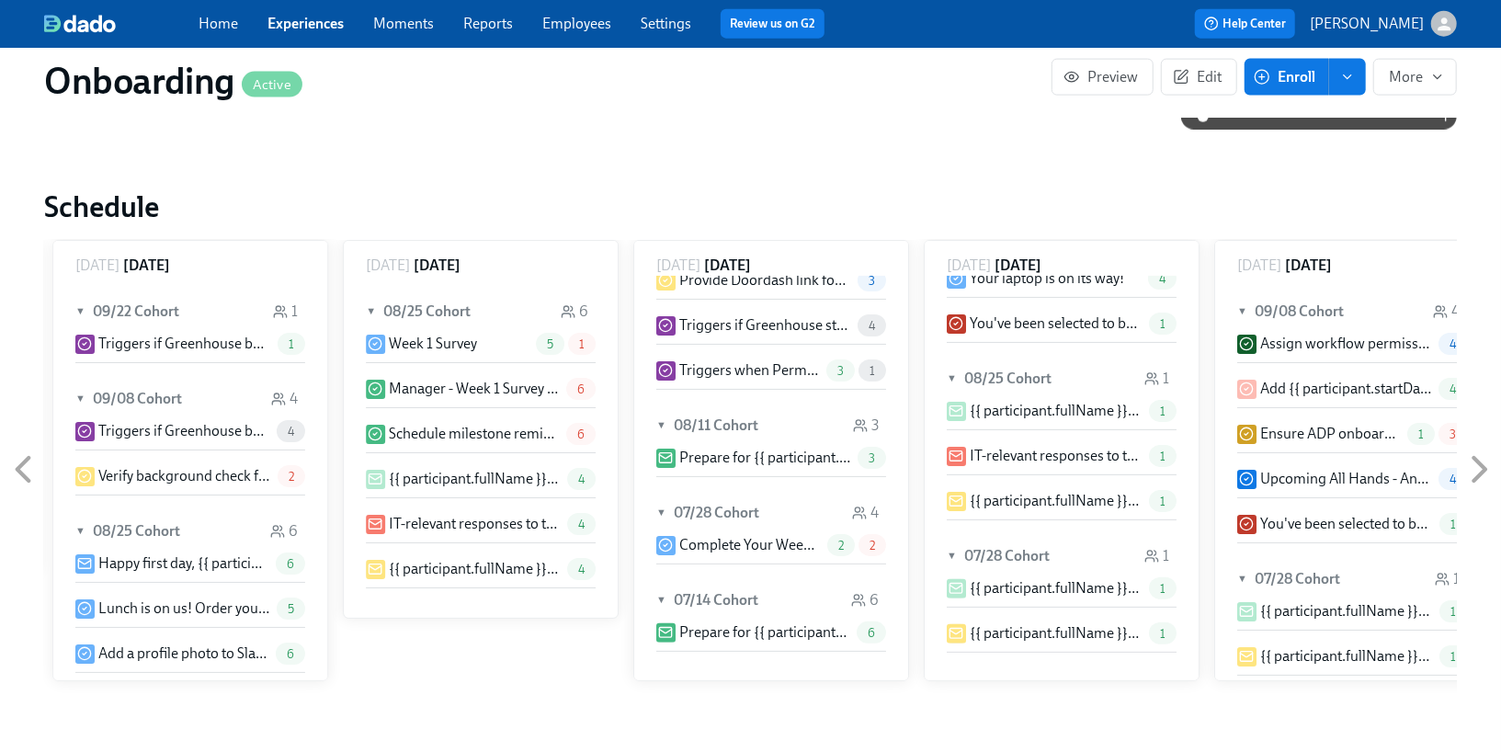
click at [25, 459] on icon at bounding box center [23, 470] width 12 height 23
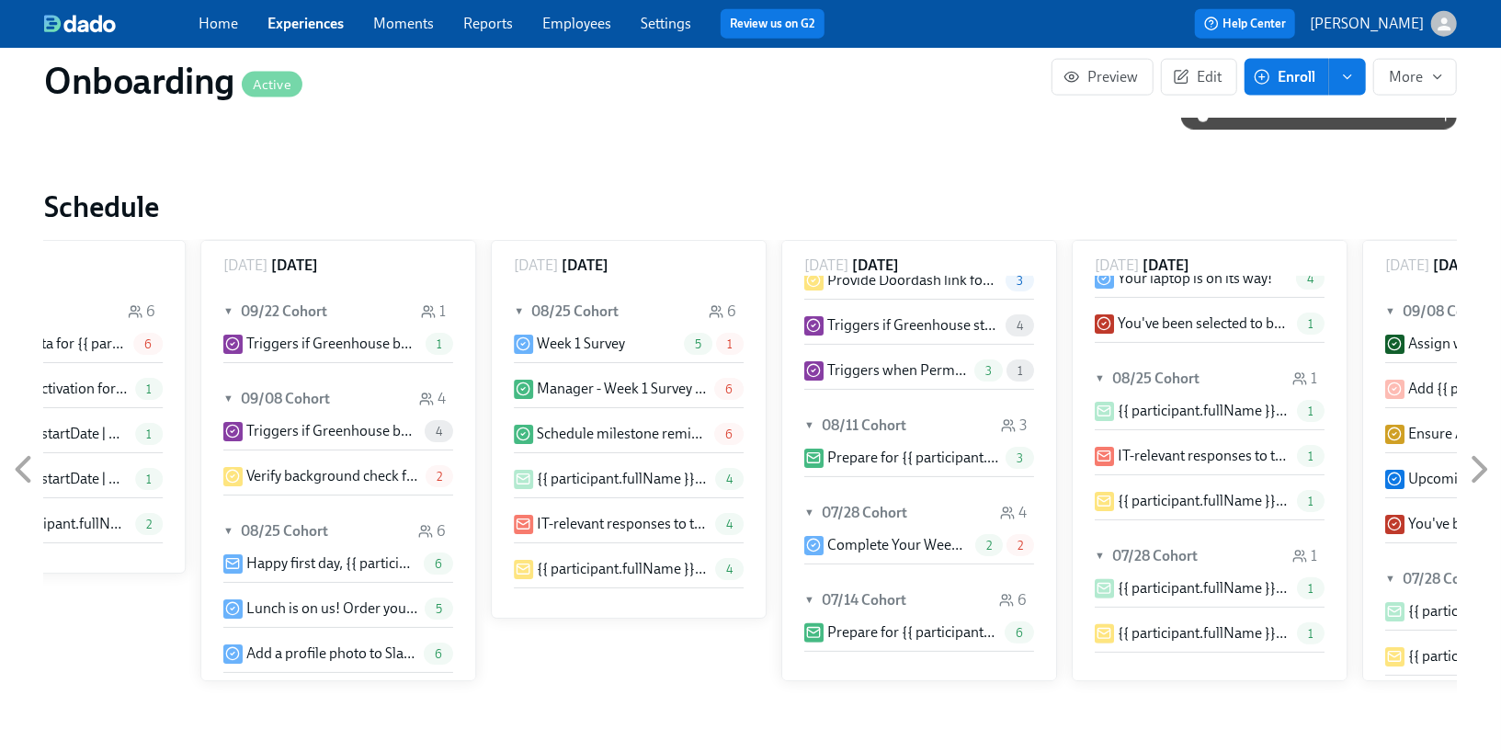
scroll to position [0, 7836]
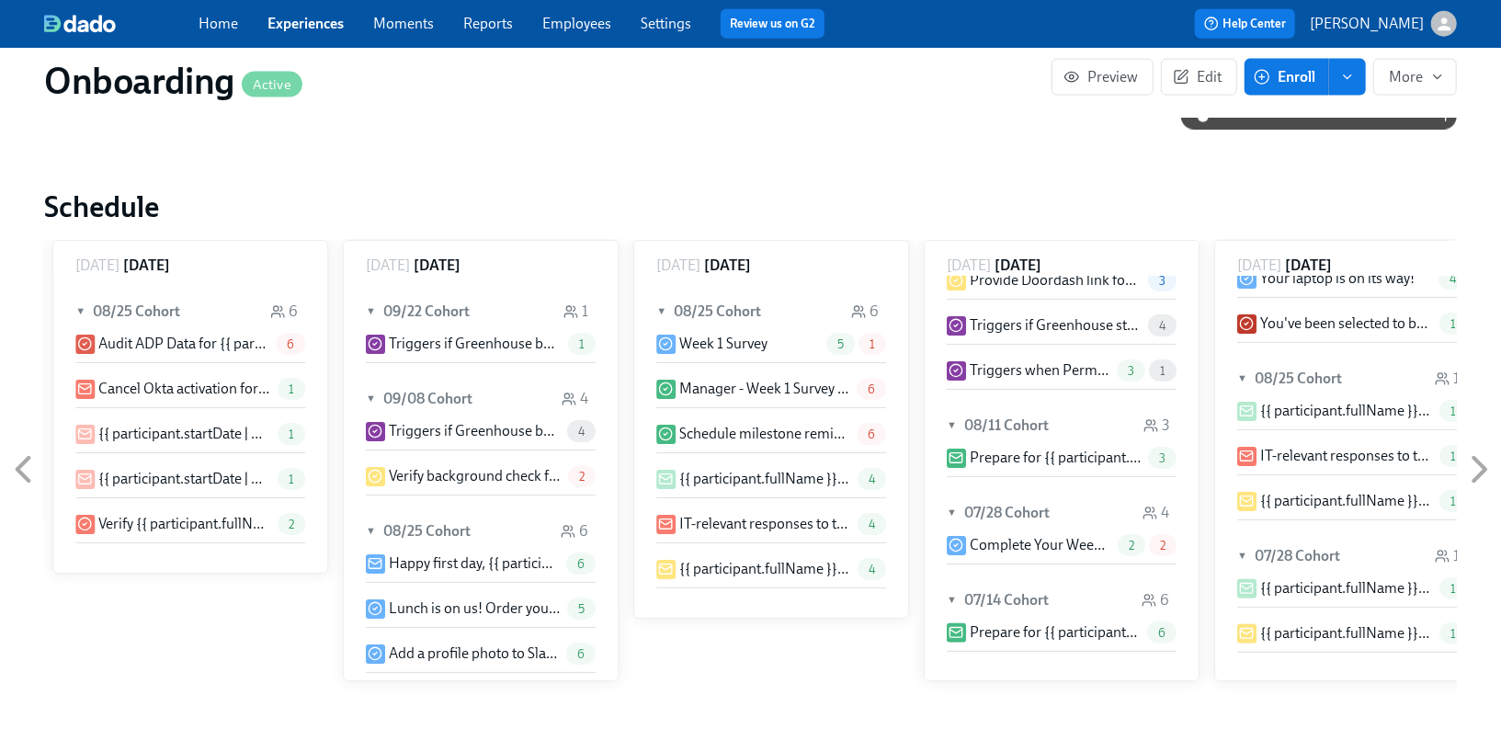
click at [25, 459] on icon at bounding box center [23, 470] width 12 height 23
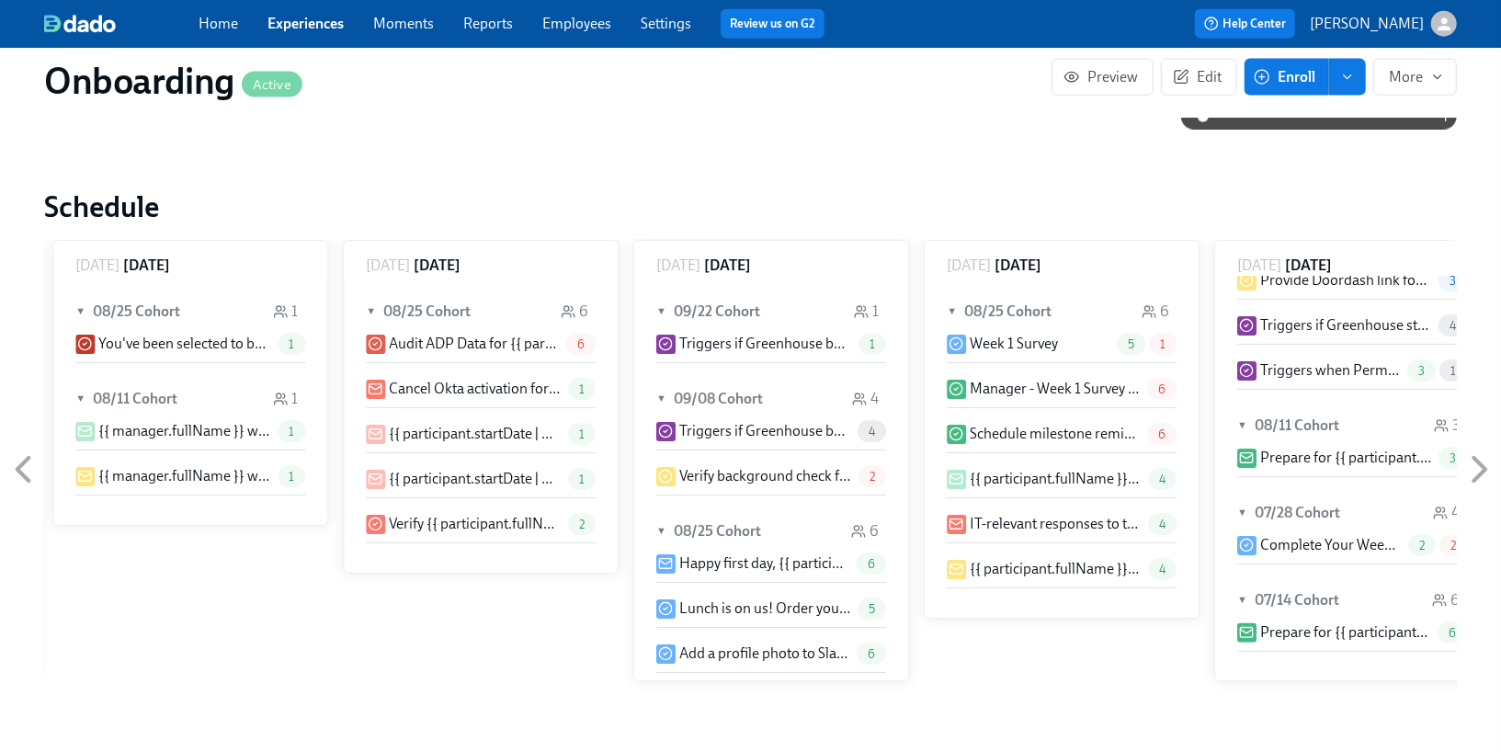
click at [25, 459] on icon at bounding box center [23, 470] width 12 height 23
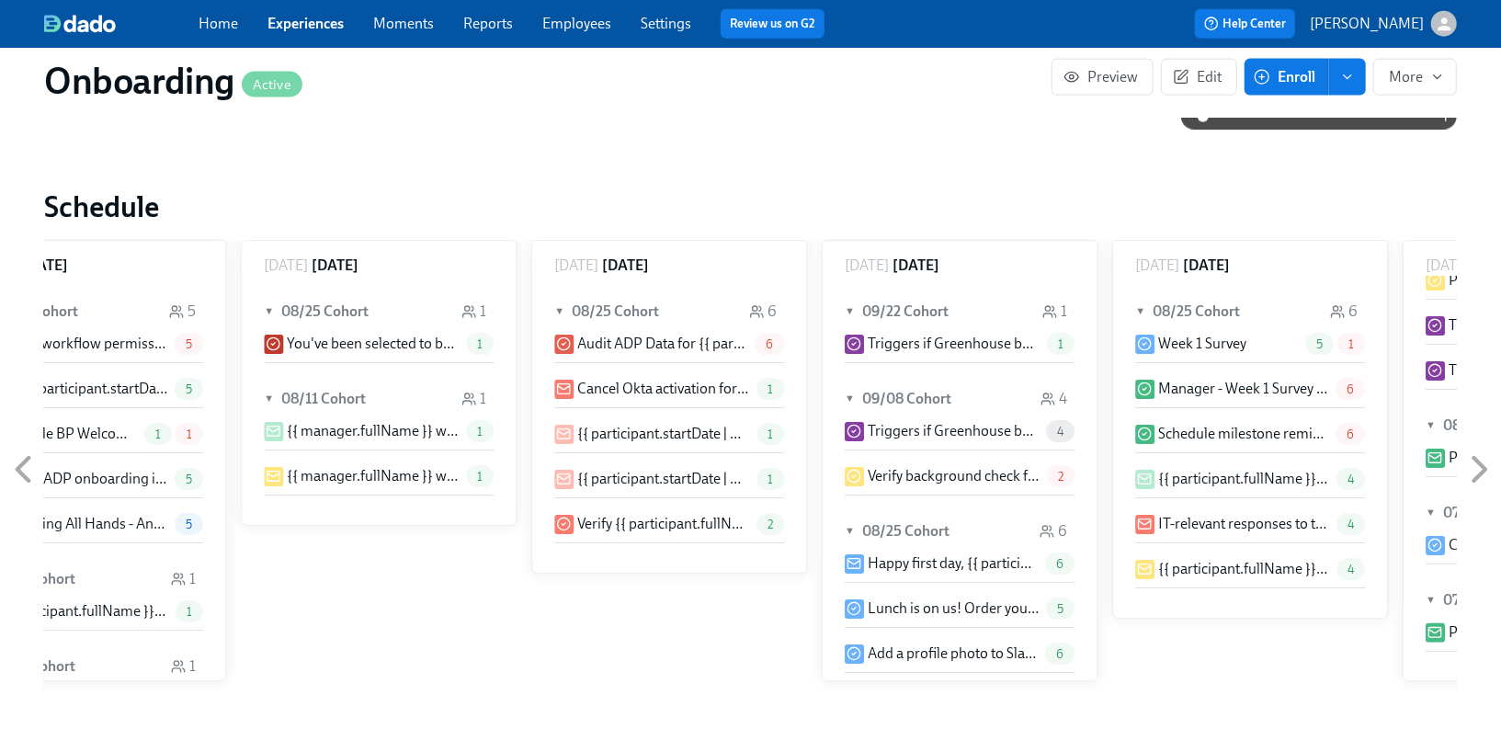
scroll to position [0, 7255]
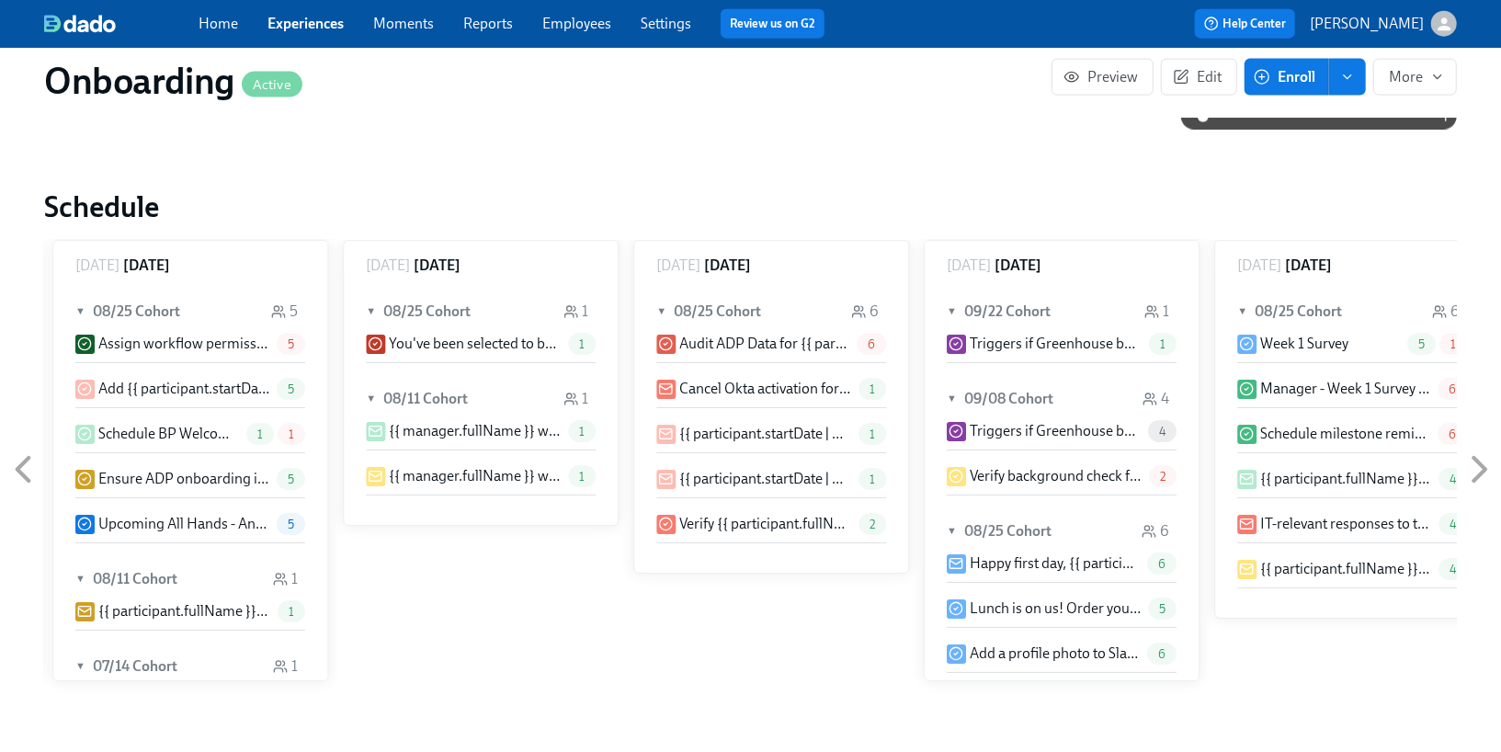
click at [25, 459] on icon at bounding box center [23, 470] width 12 height 23
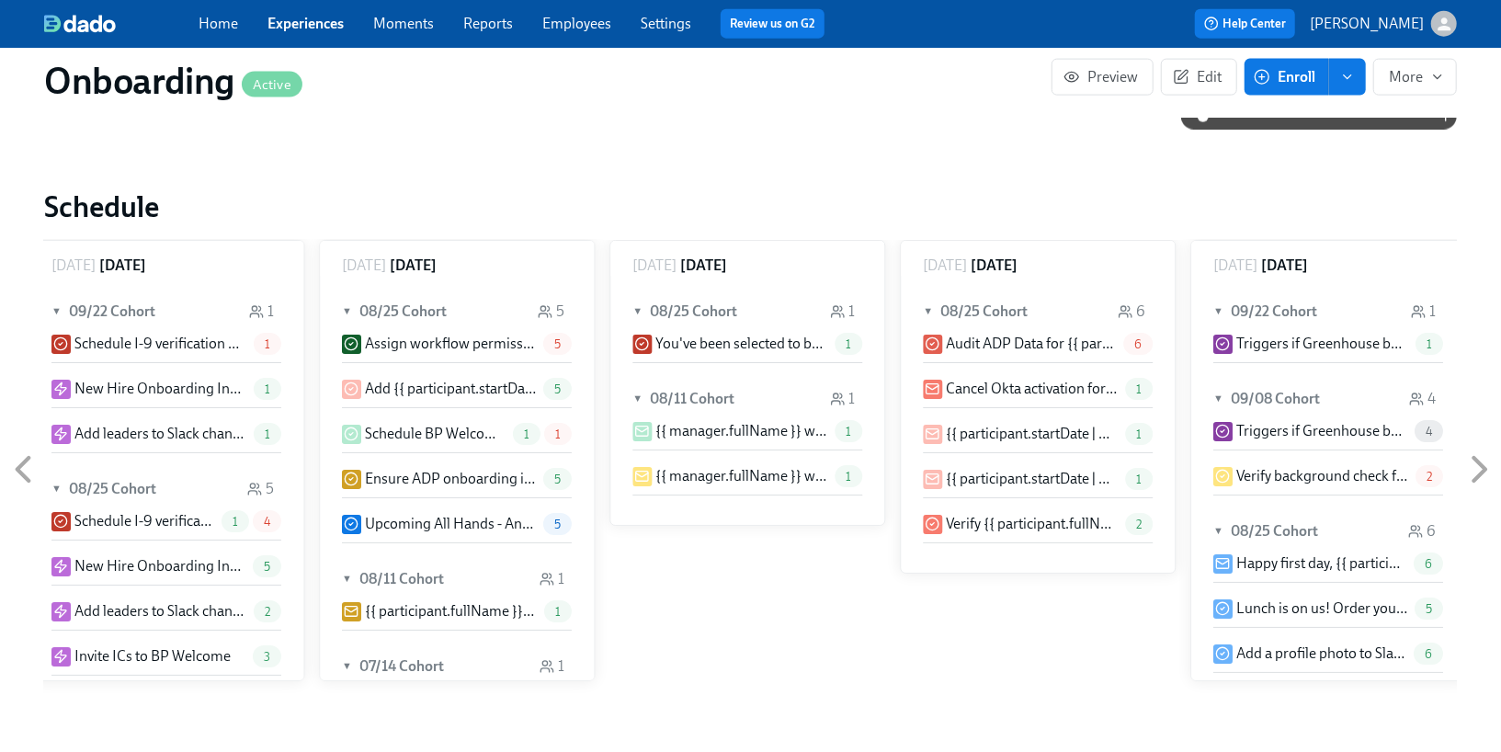
click at [25, 459] on icon at bounding box center [23, 470] width 12 height 23
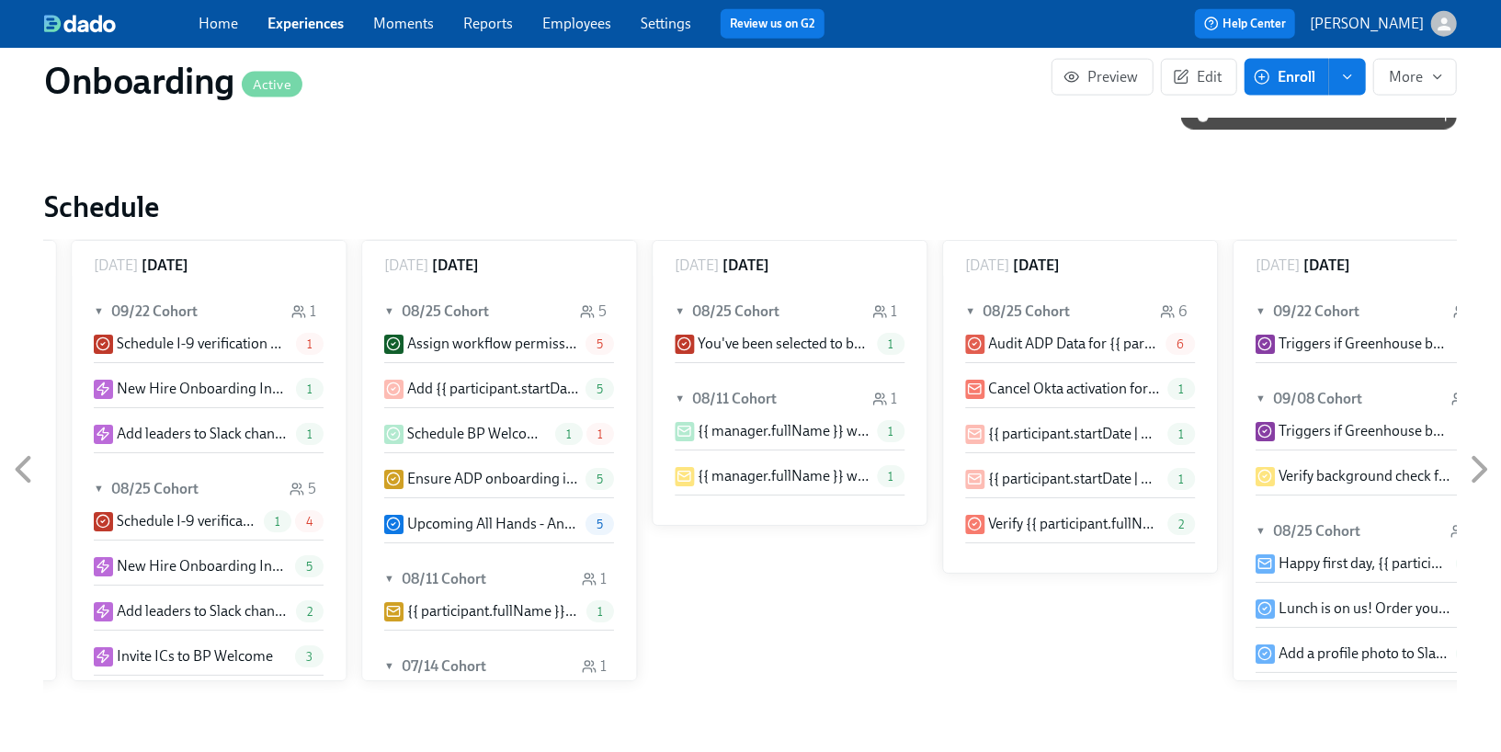
click at [25, 459] on icon at bounding box center [23, 470] width 12 height 23
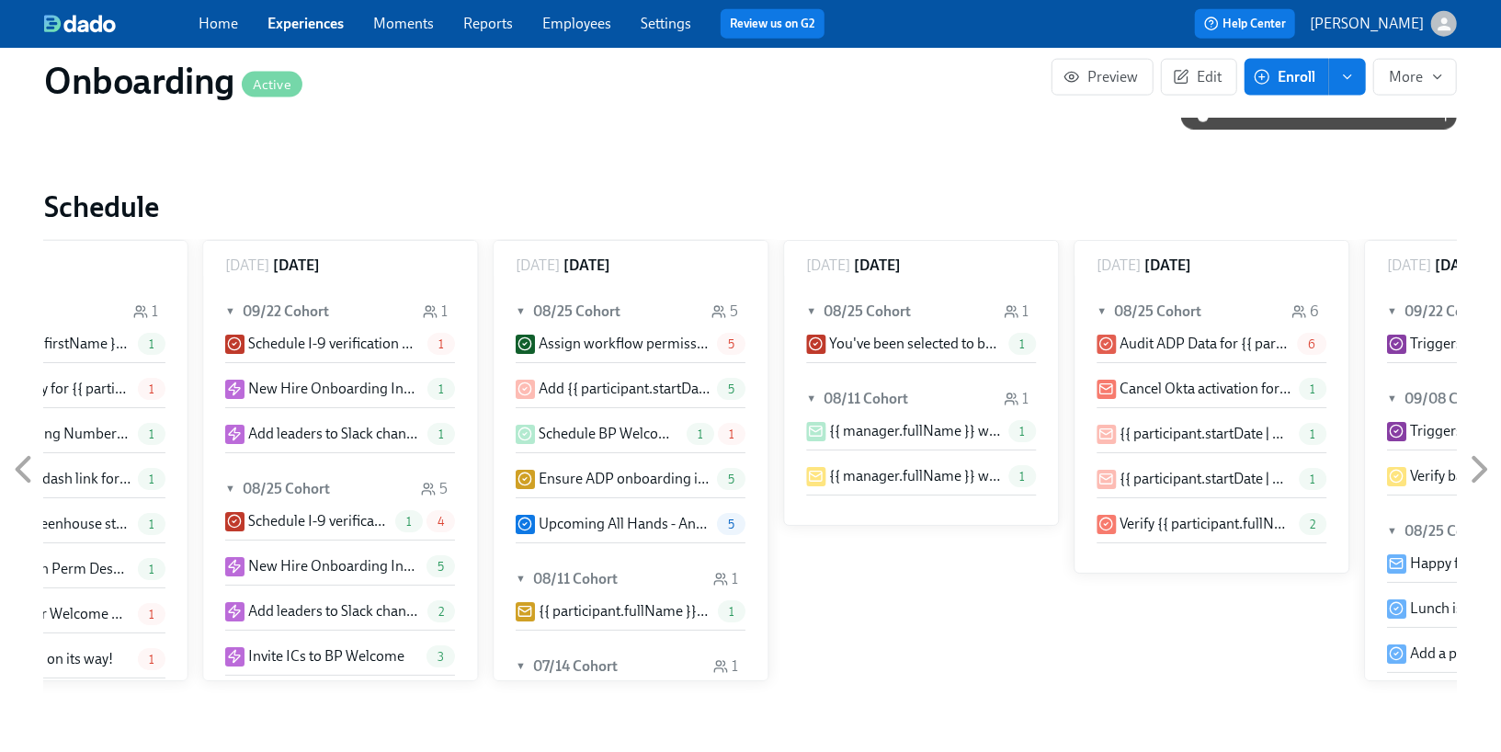
click at [25, 459] on icon at bounding box center [23, 470] width 12 height 23
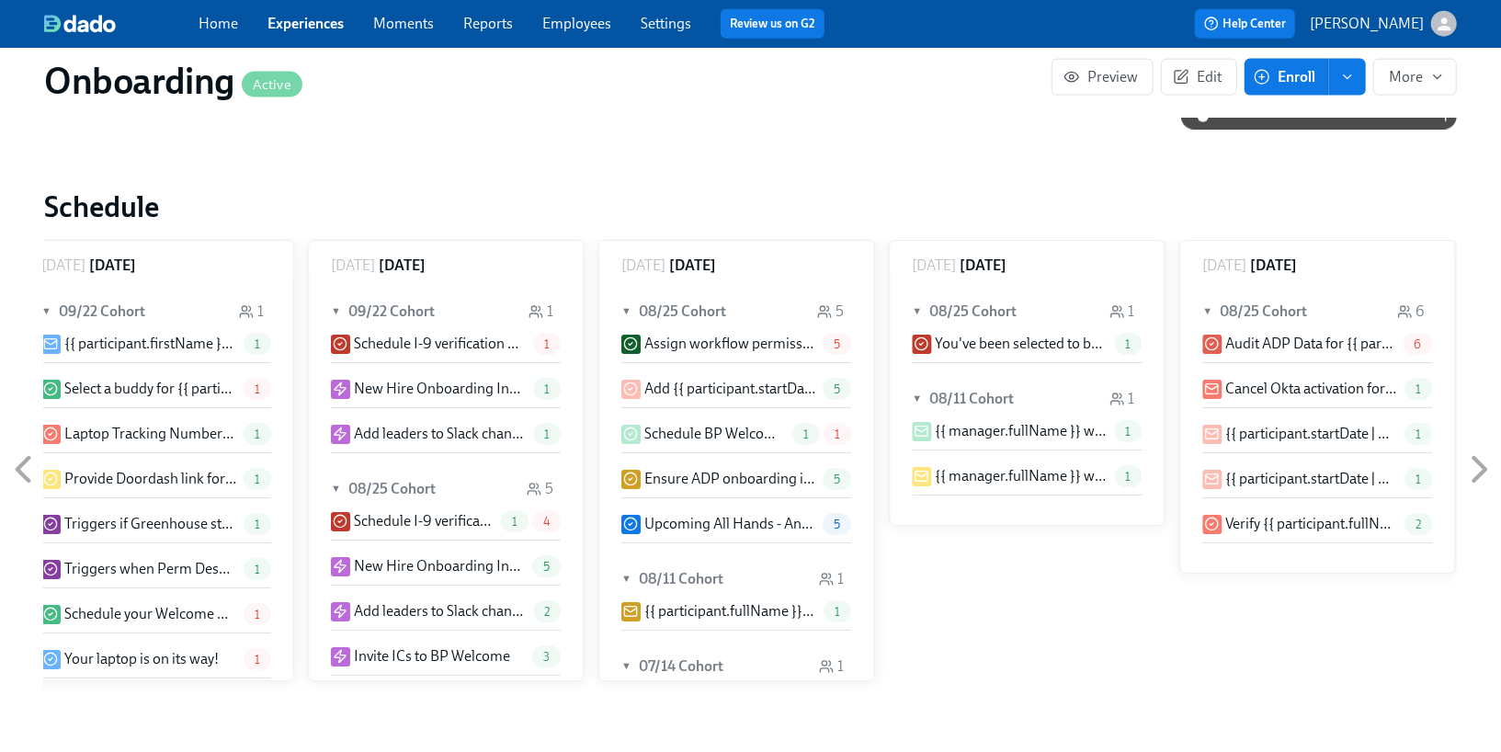
click at [25, 459] on icon at bounding box center [23, 470] width 12 height 23
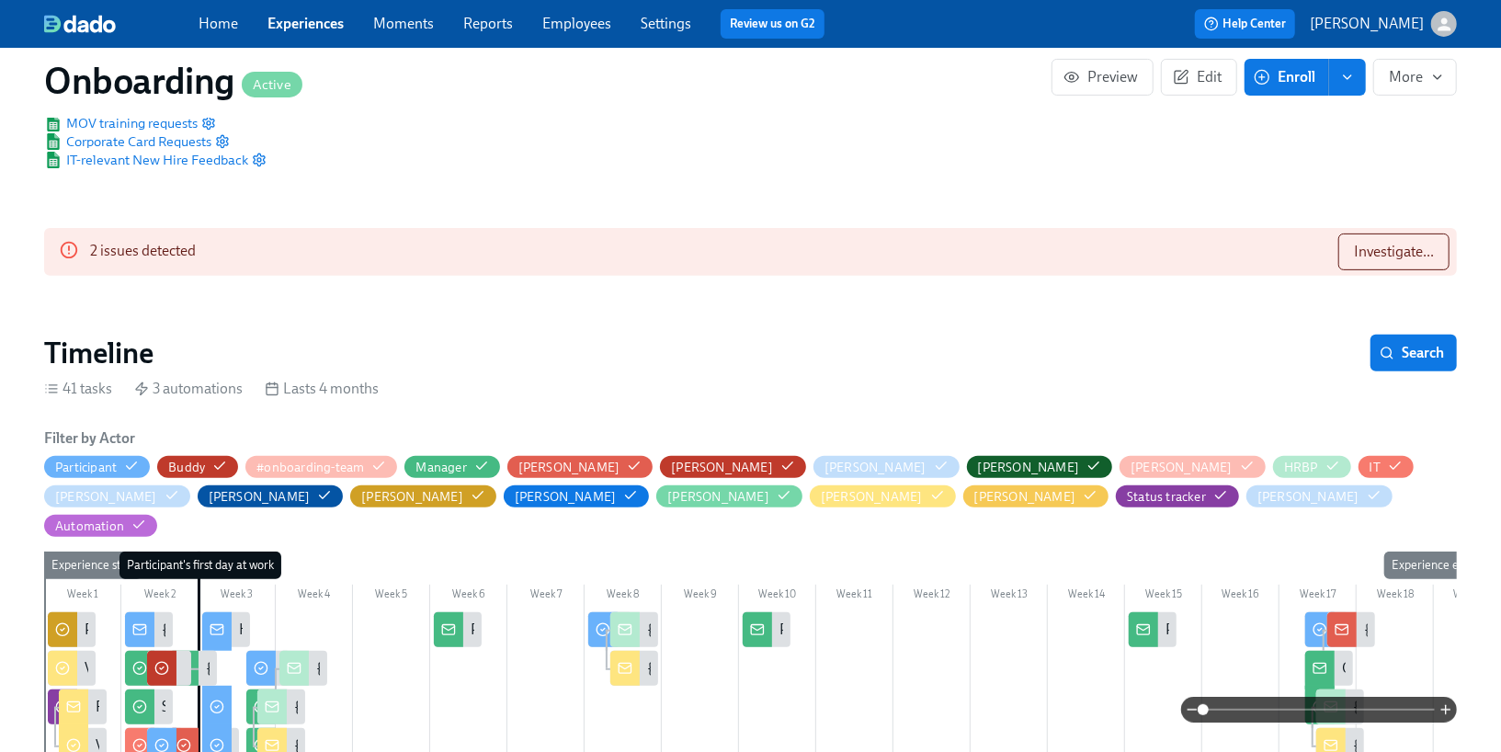
scroll to position [287, 0]
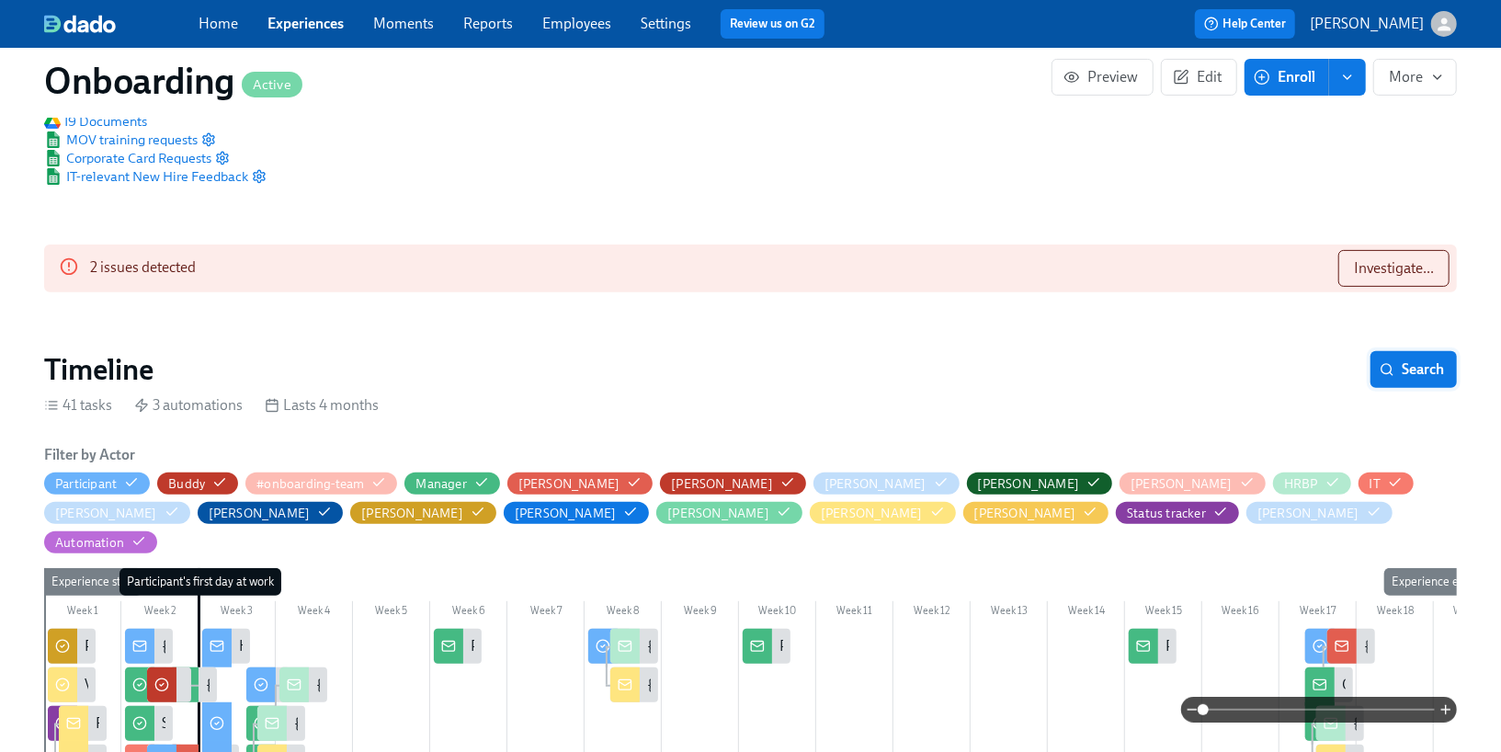
click at [1408, 373] on span "Search" at bounding box center [1414, 369] width 61 height 18
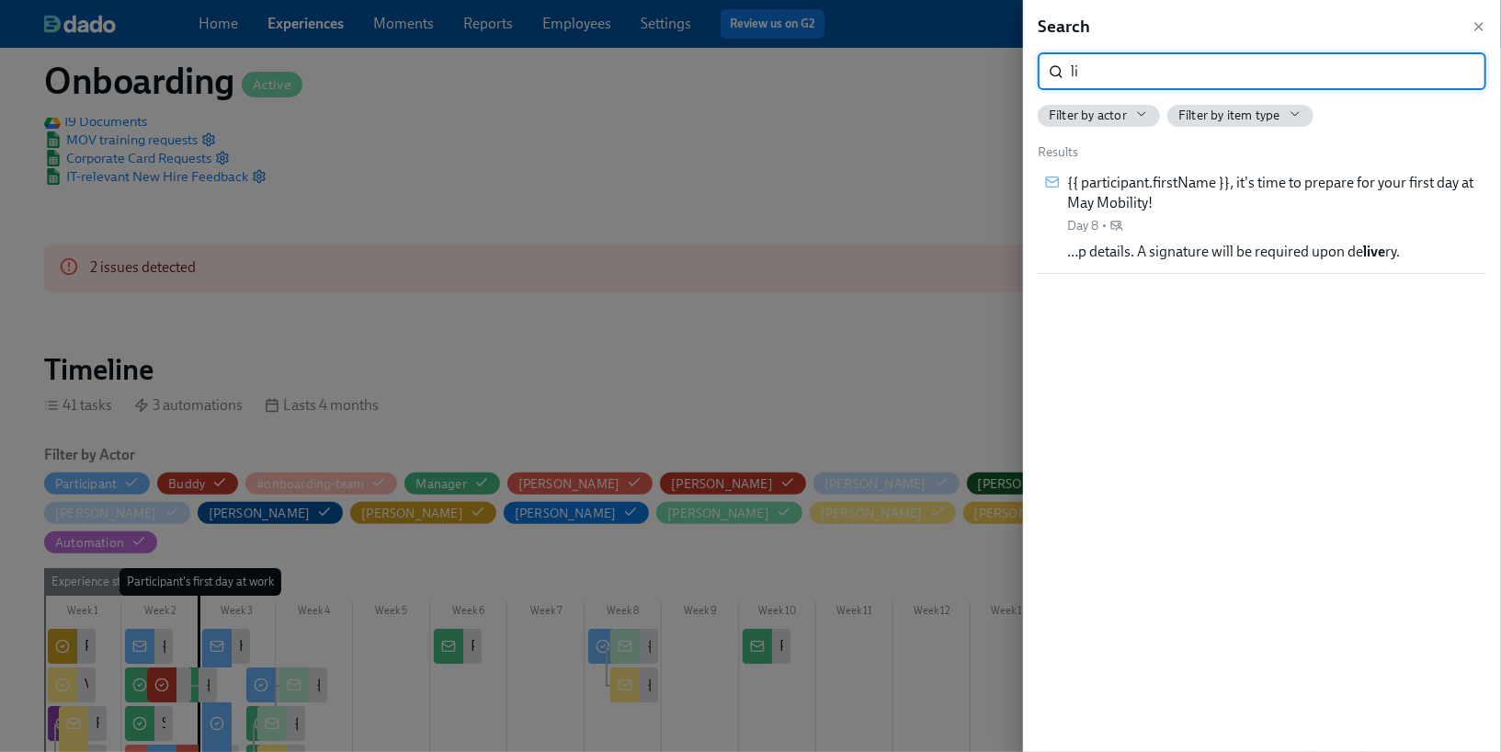
type input "l"
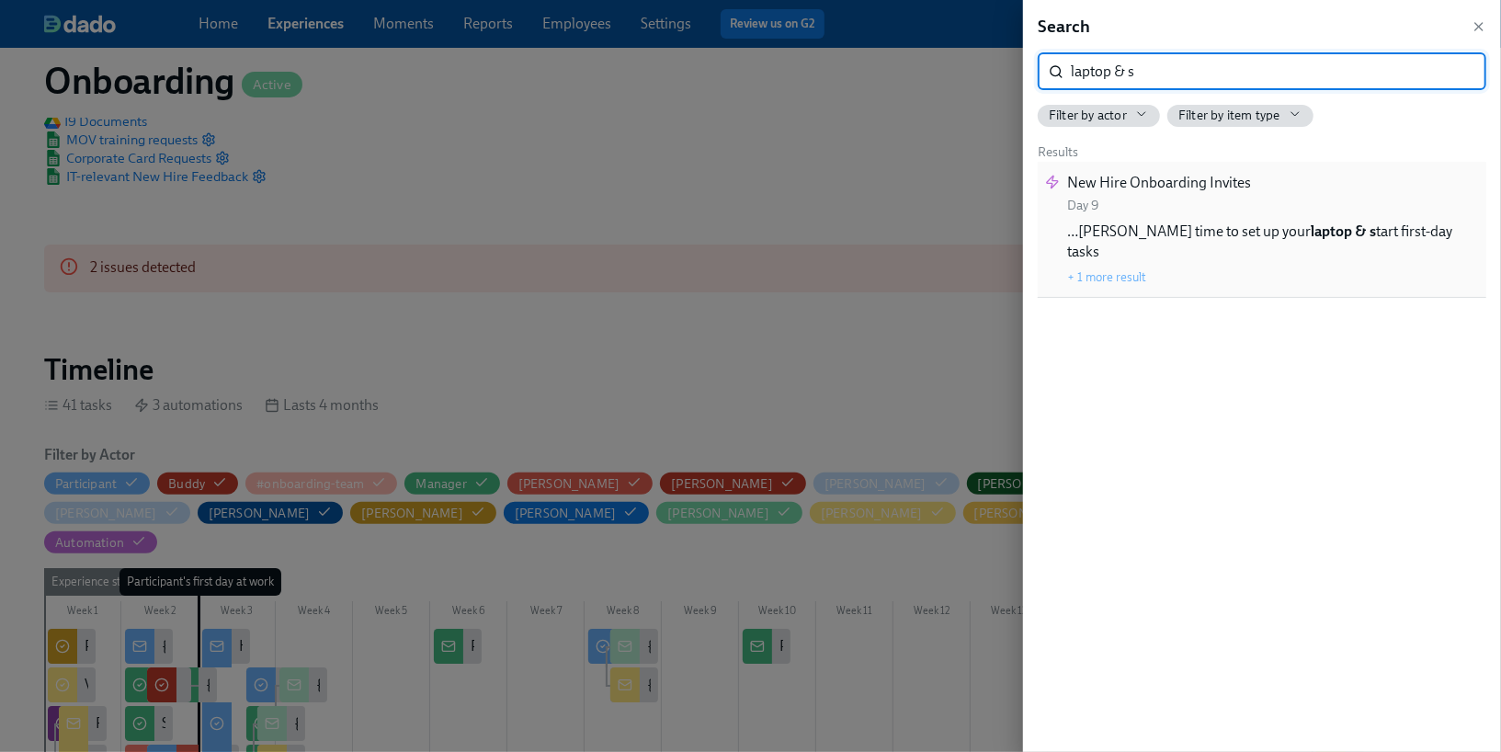
type input "laptop & s"
click at [1176, 227] on span "…[PERSON_NAME] time to set up your laptop & s tart first-day tasks" at bounding box center [1273, 242] width 412 height 40
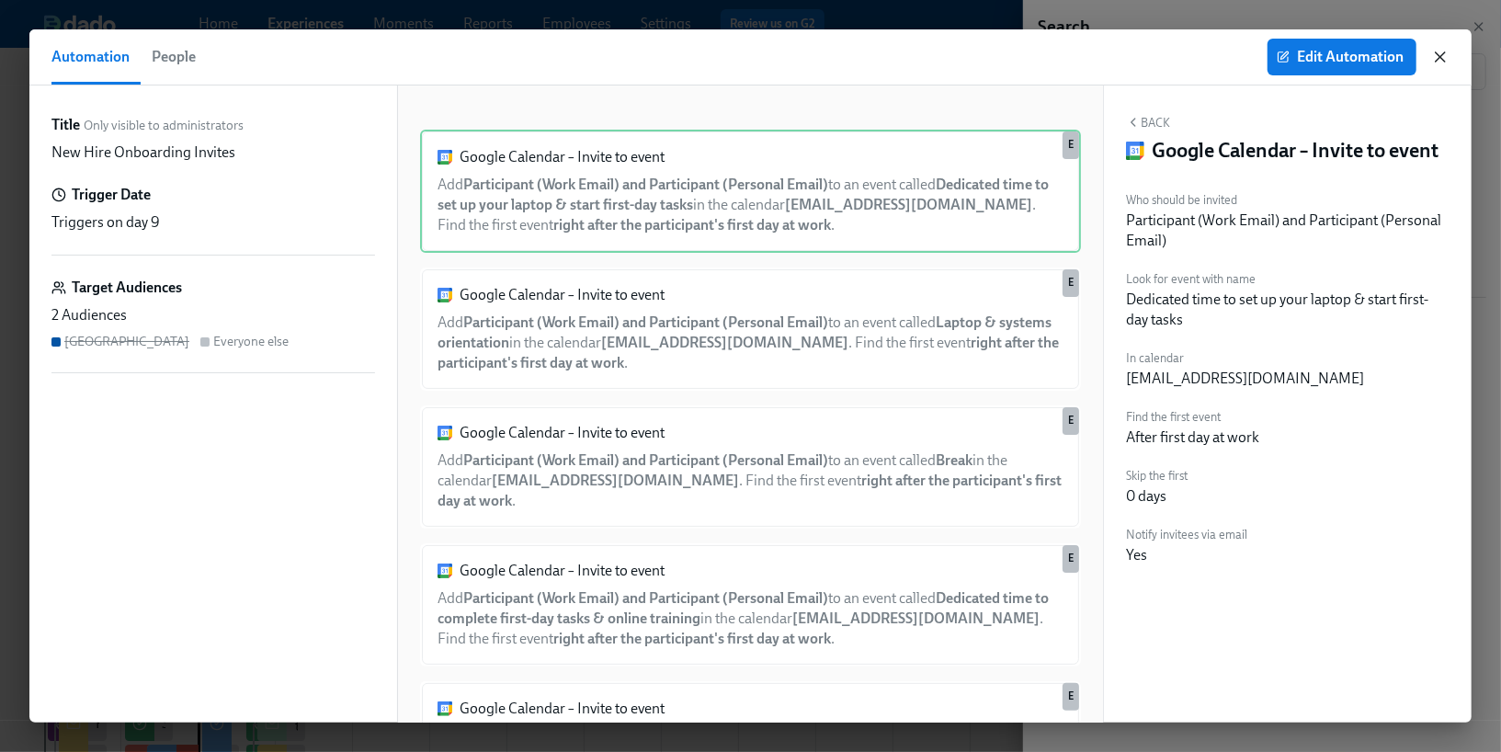
click at [1442, 60] on icon "button" at bounding box center [1440, 57] width 18 height 18
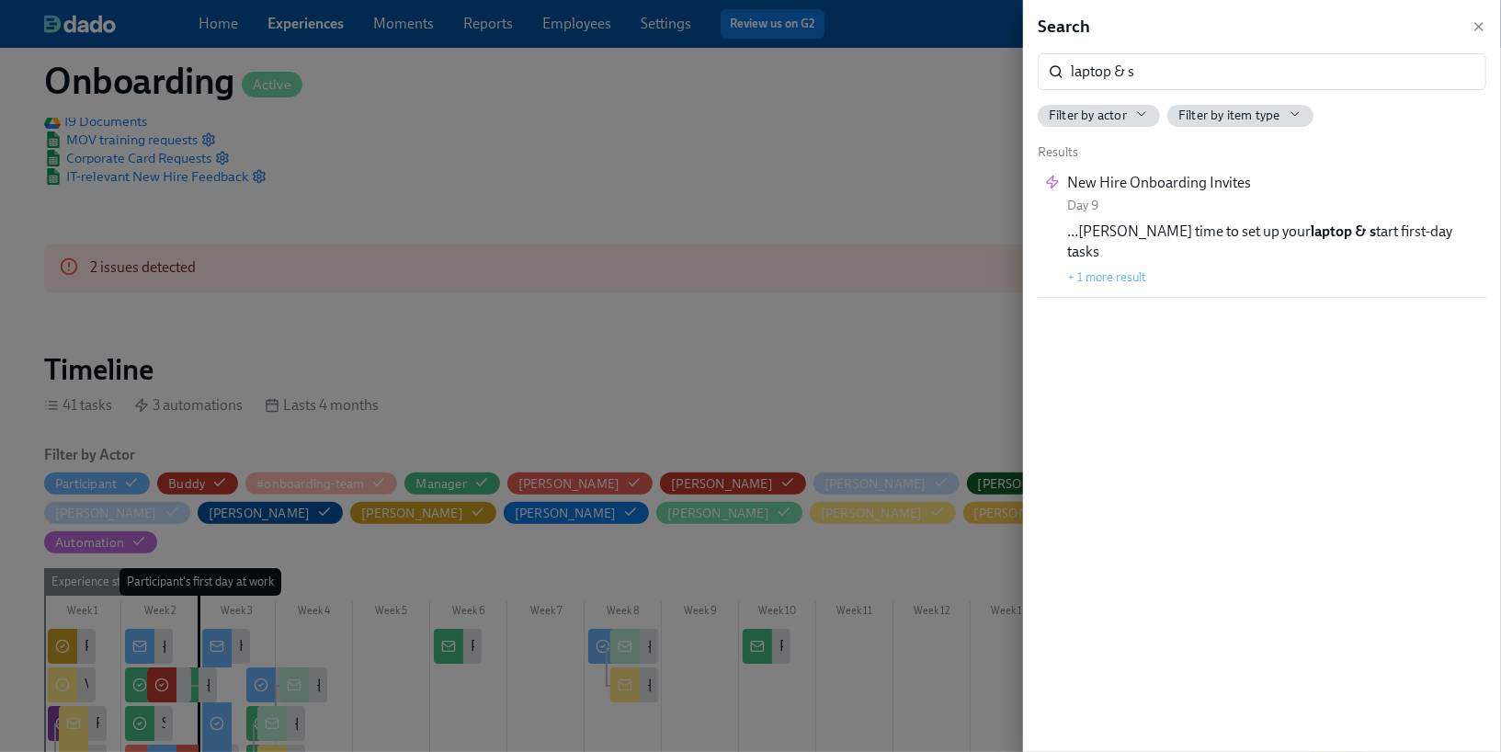
click at [651, 223] on div at bounding box center [750, 376] width 1501 height 752
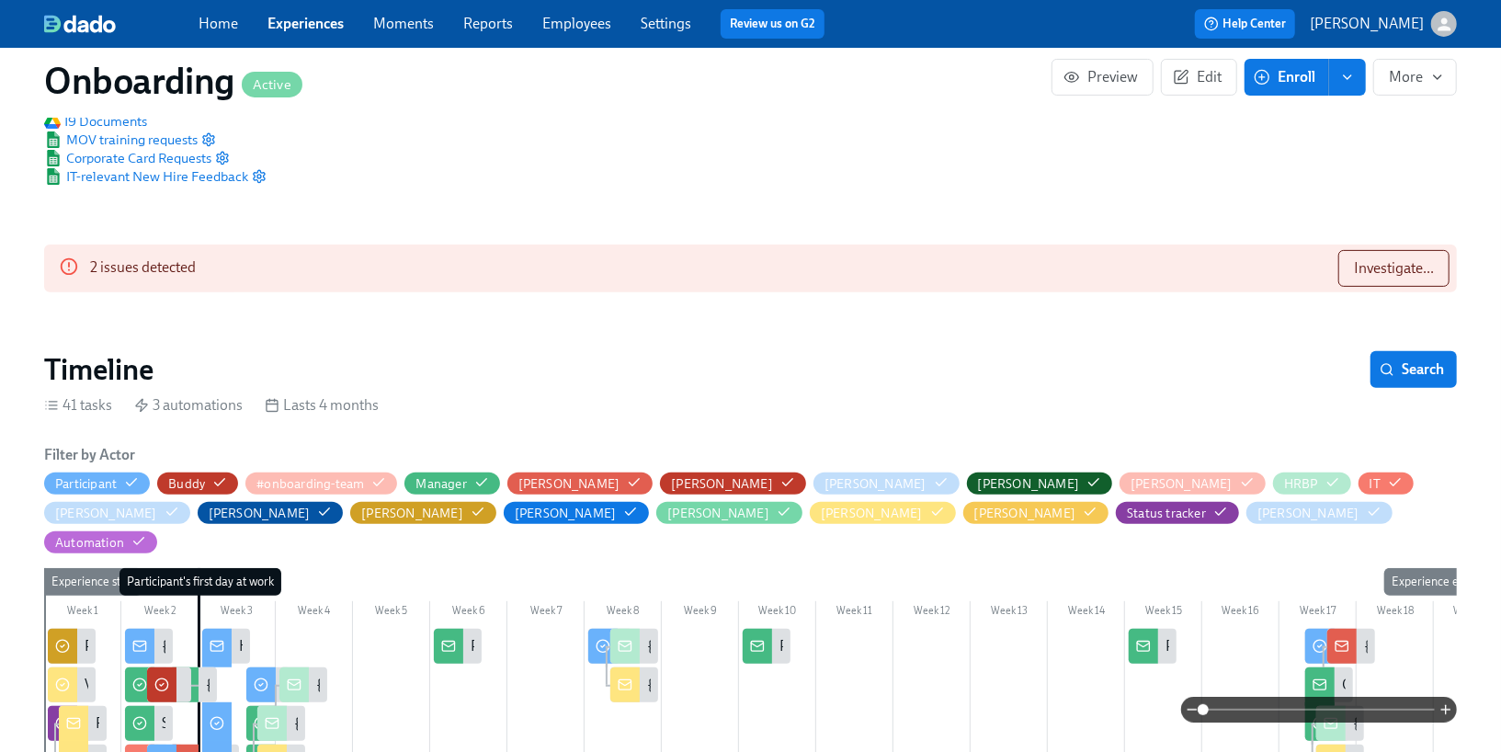
click at [563, 25] on link "Employees" at bounding box center [576, 23] width 69 height 17
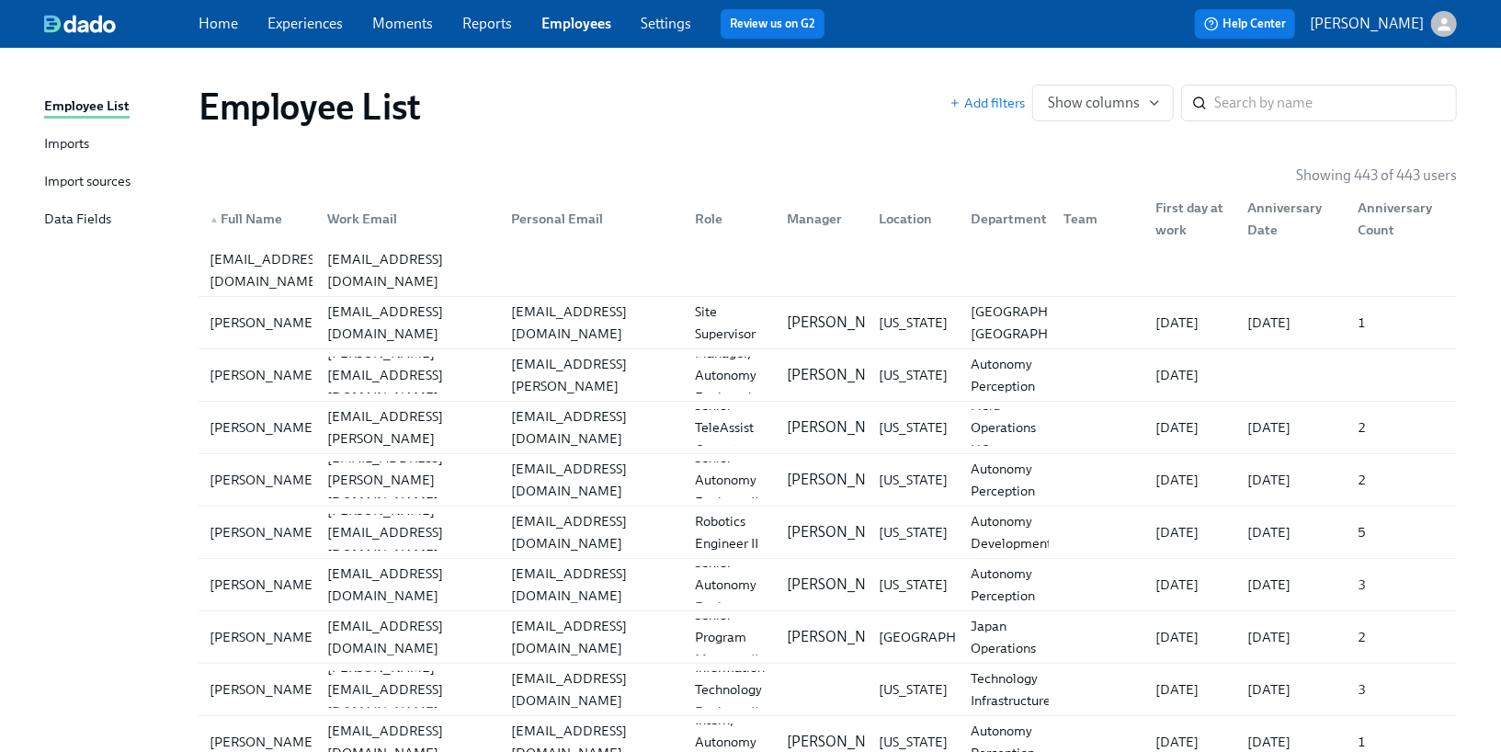
click at [105, 181] on div "Import sources" at bounding box center [87, 182] width 86 height 23
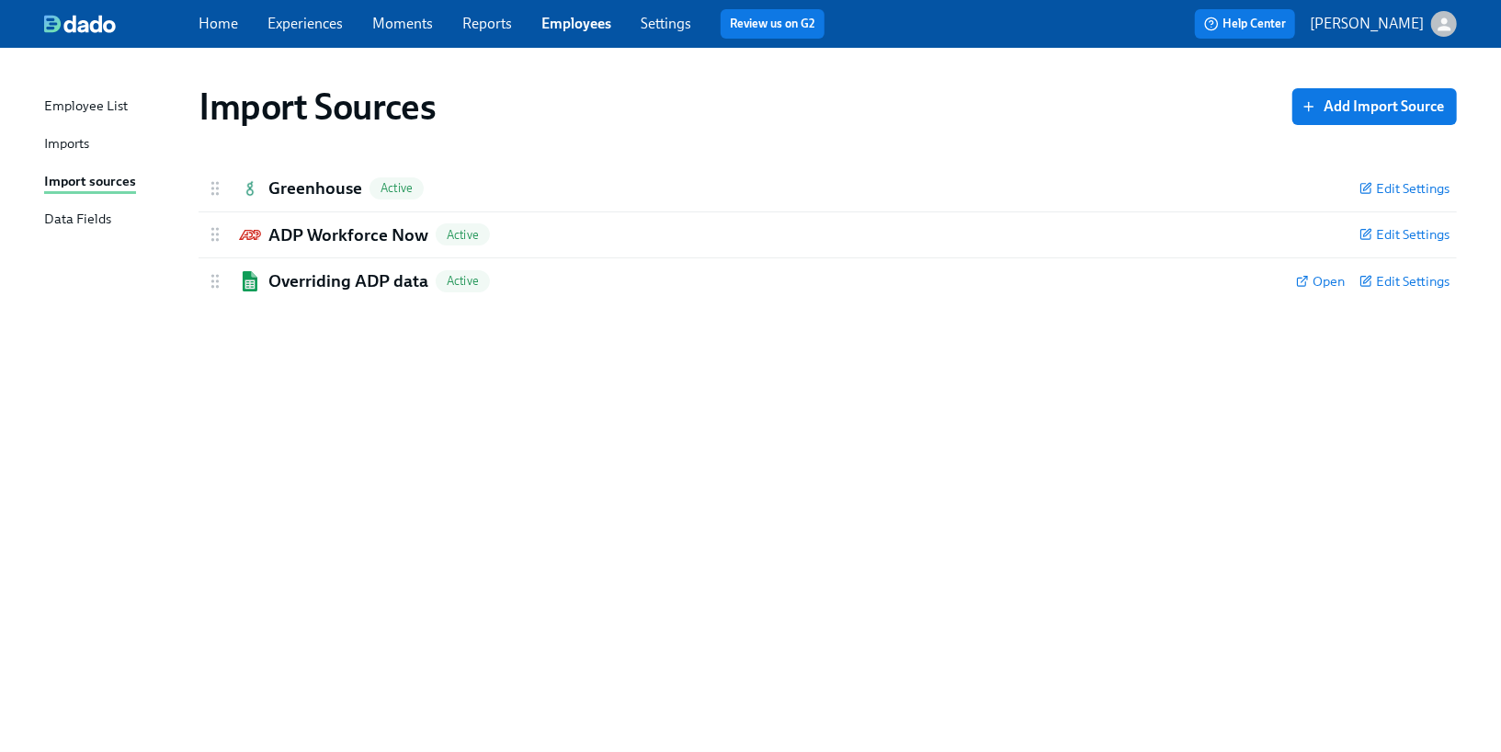
click at [85, 143] on div "Imports" at bounding box center [66, 144] width 45 height 23
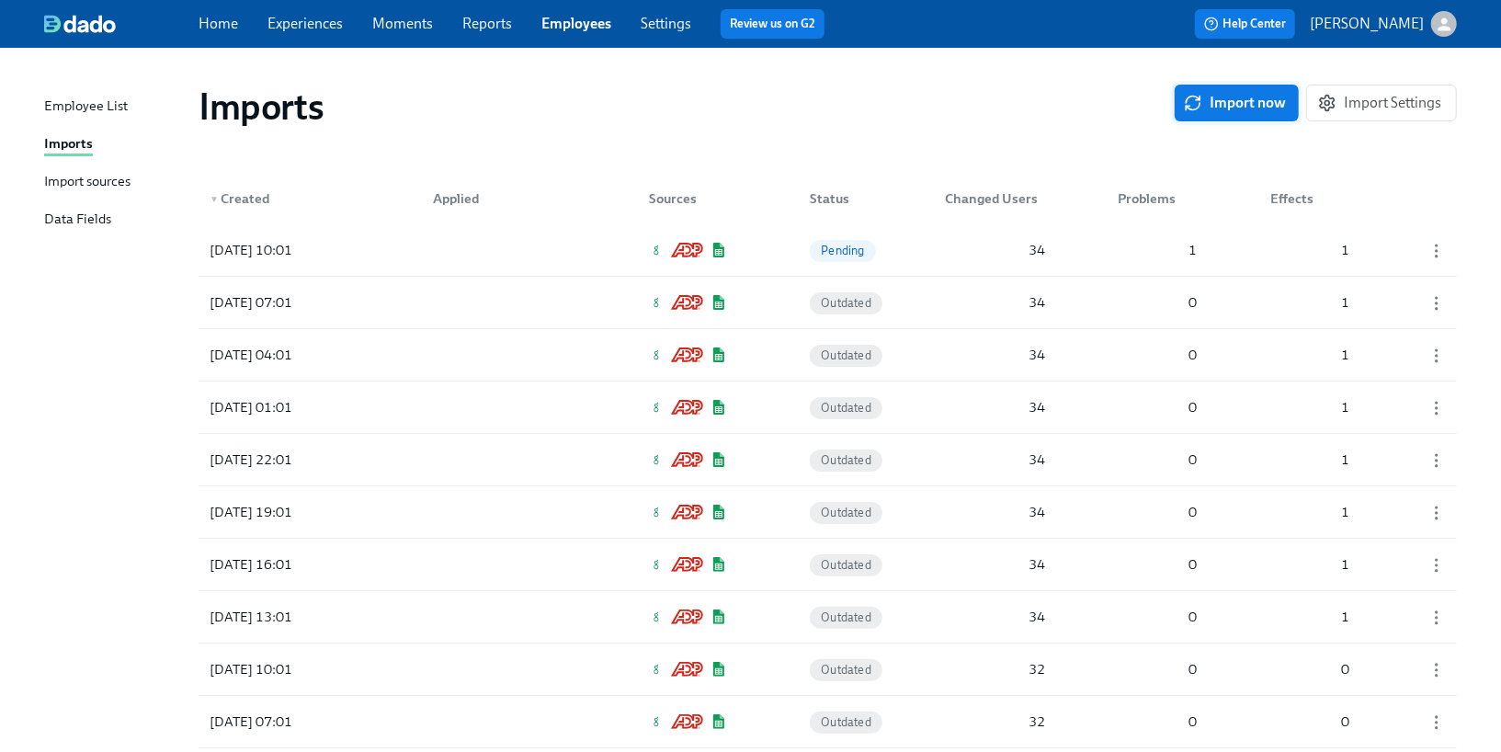
click at [1191, 113] on button "Import now" at bounding box center [1237, 103] width 124 height 37
click at [934, 246] on div "[DATE] 10:05 Pending 34 1 1" at bounding box center [828, 249] width 1259 height 51
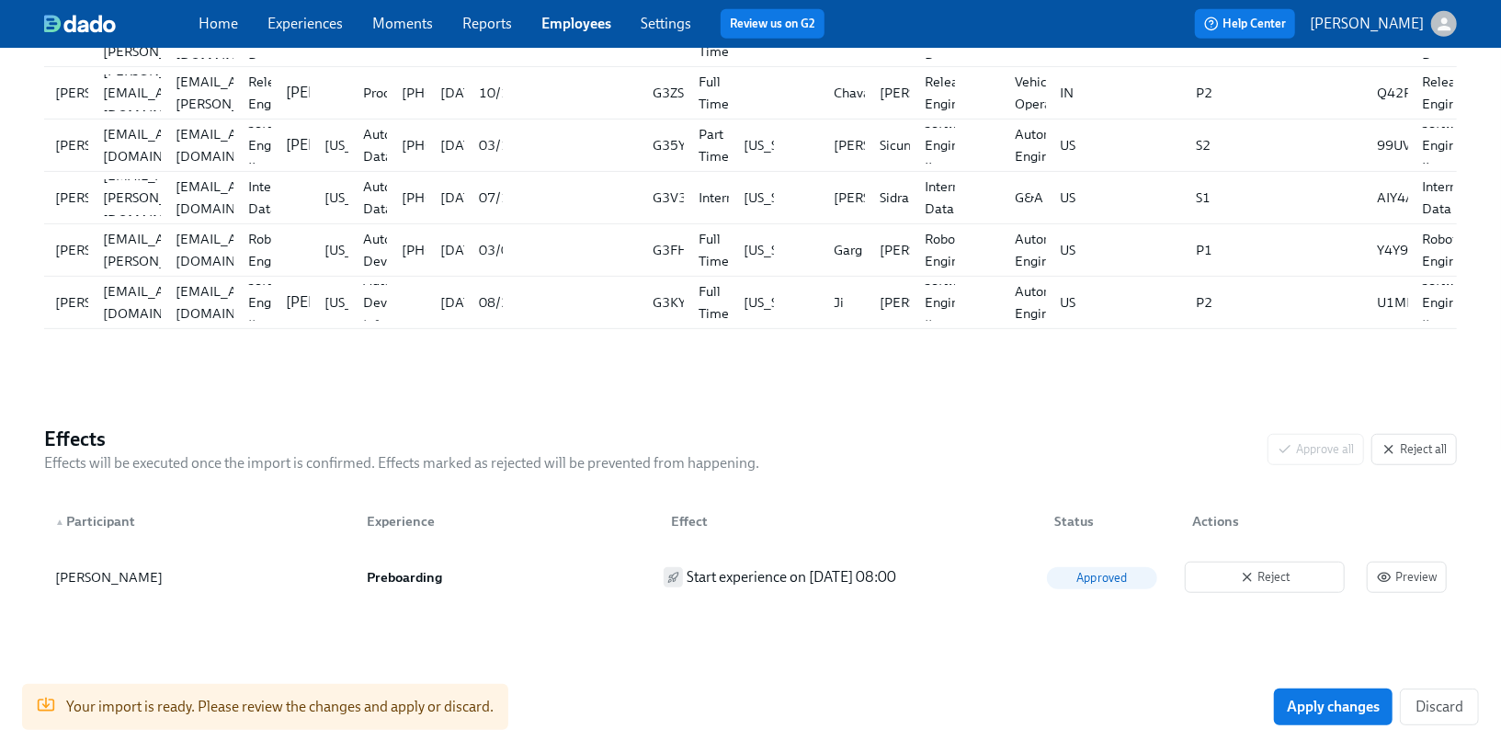
scroll to position [712, 0]
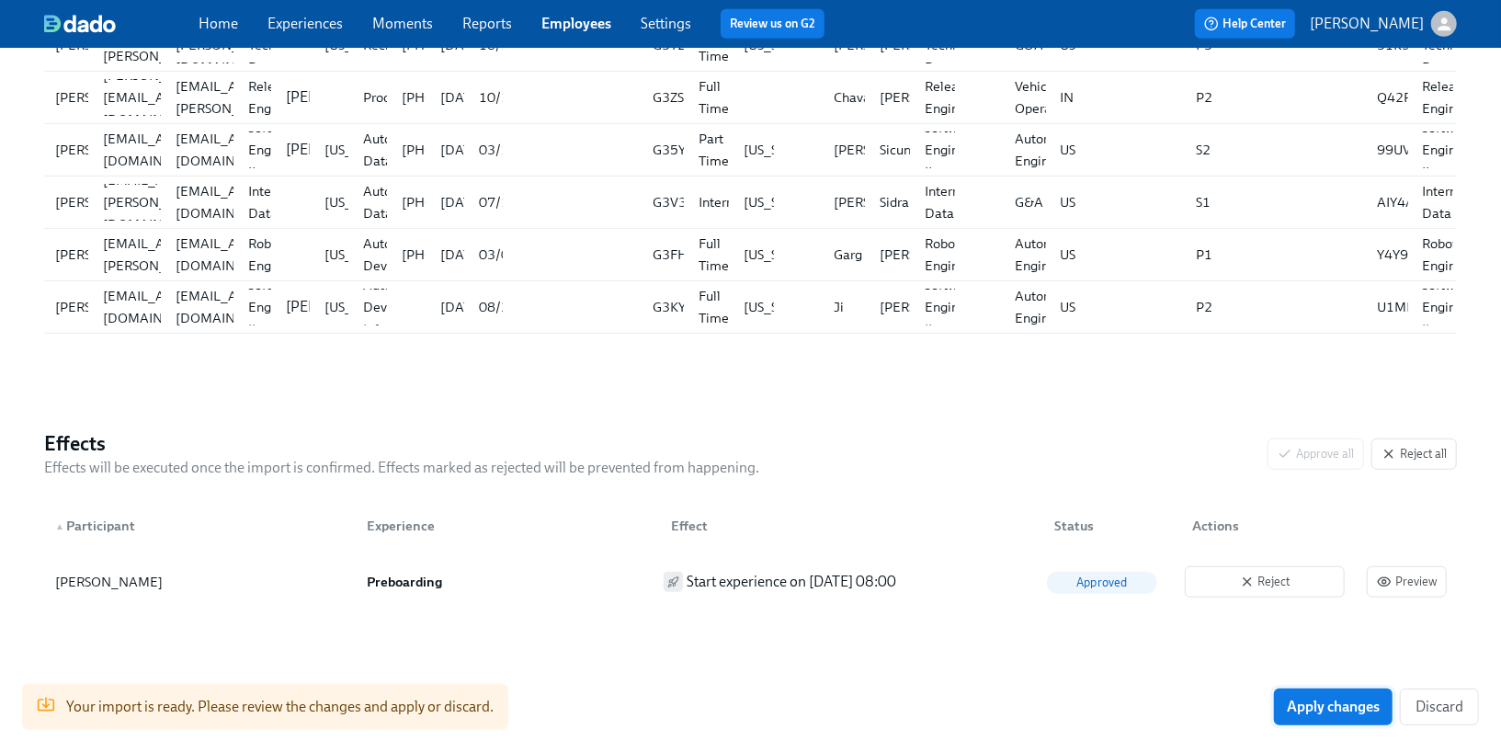
click at [1296, 715] on span "Apply changes" at bounding box center [1333, 707] width 93 height 18
